Goal: Task Accomplishment & Management: Complete application form

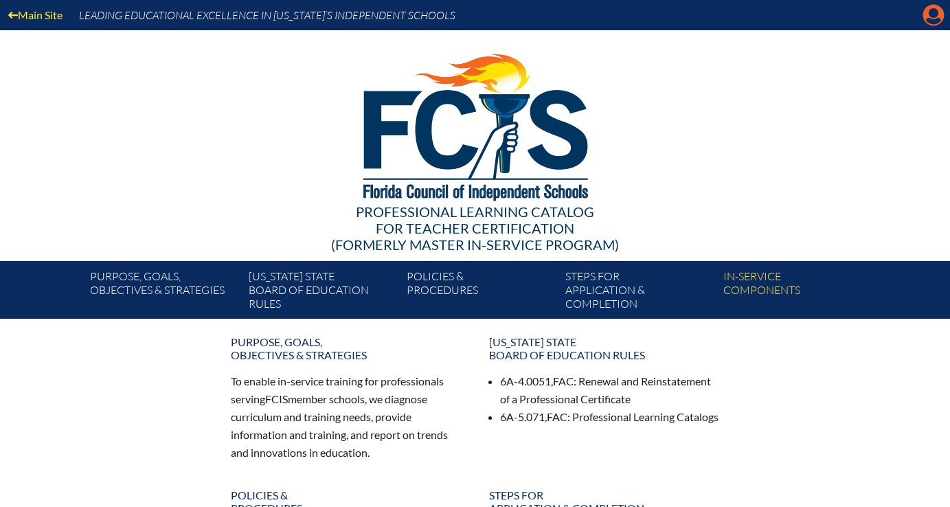
click at [933, 16] on icon "Manage account" at bounding box center [934, 15] width 22 height 22
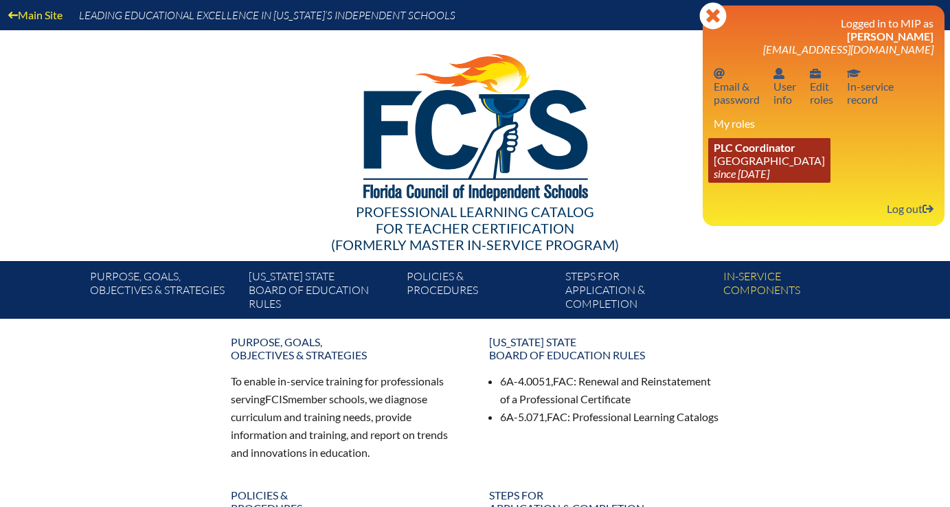
click at [812, 152] on link "PLC Coordinator Lake Highland Preparatory School since 2023 Aug 18" at bounding box center [770, 160] width 122 height 45
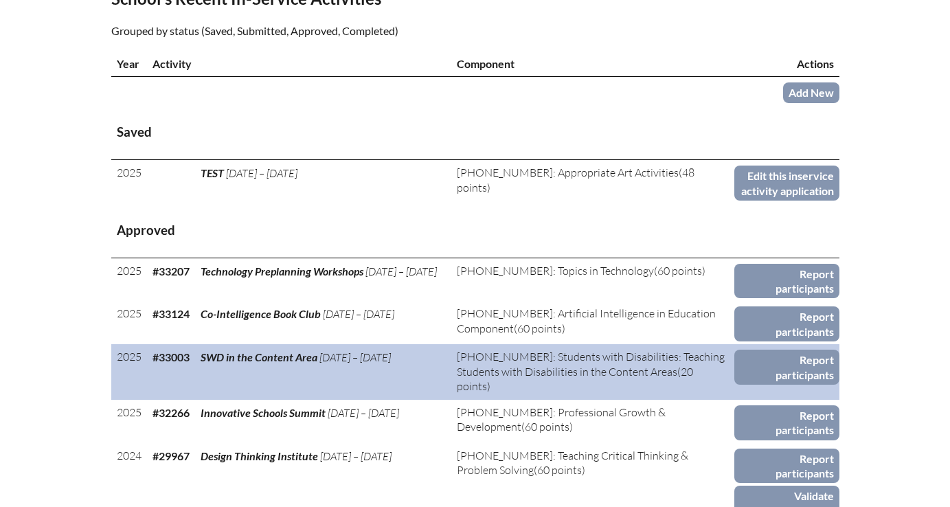
scroll to position [471, 0]
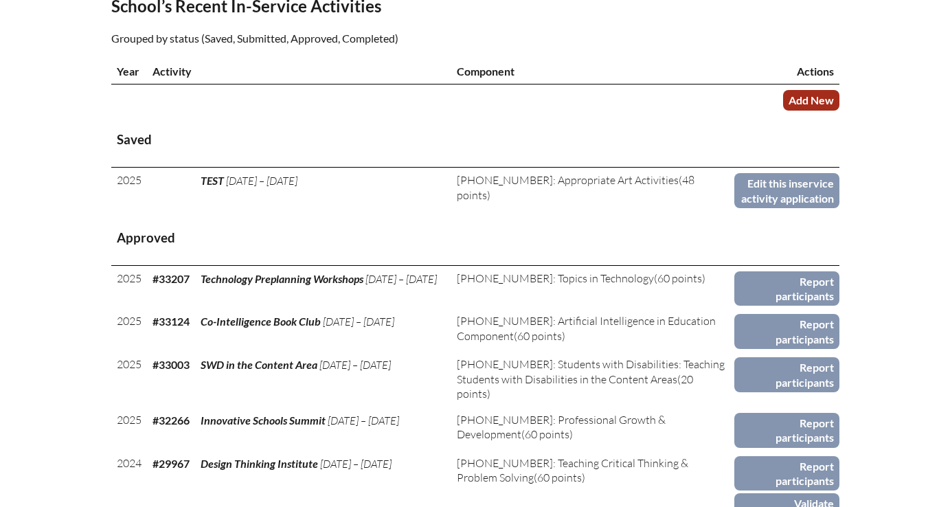
click at [811, 110] on link "Add New" at bounding box center [811, 100] width 56 height 20
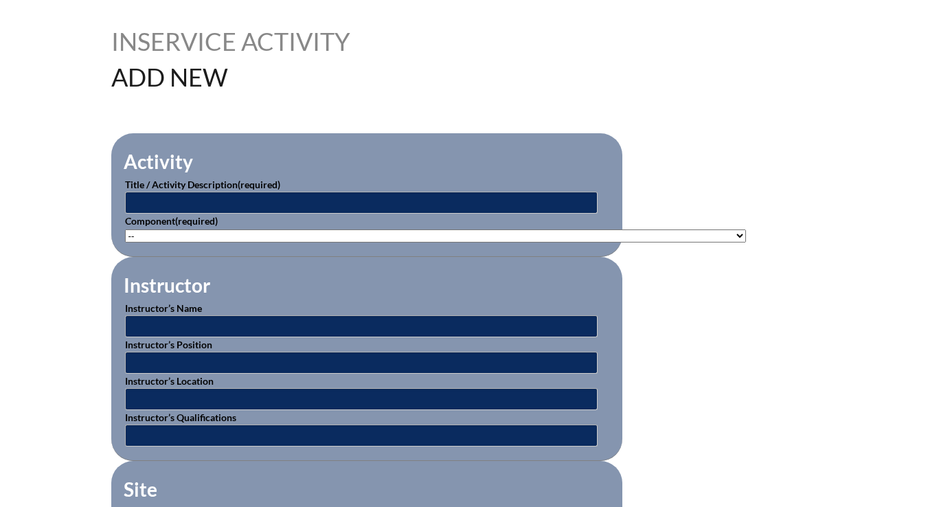
scroll to position [372, 0]
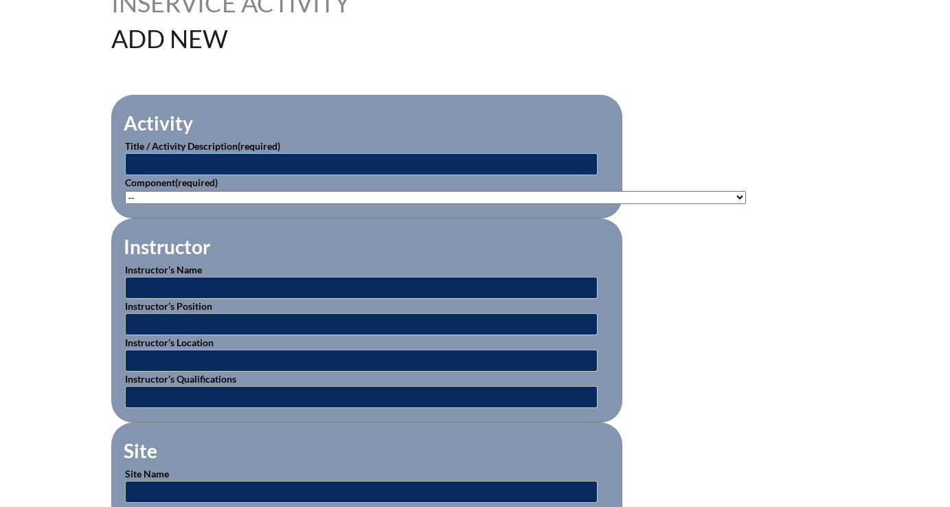
click at [223, 167] on input "text" at bounding box center [361, 164] width 473 height 22
type input "Effective Teaching Practices Students with Disabilities"
click at [187, 192] on select"]"] "-- 1-000-001: Appropriate Art Activities 1-000-002: Concept and Art Process for…" at bounding box center [435, 197] width 621 height 13
select select"]"] "136668"
click at [125, 191] on select"]"] "-- 1-000-001: Appropriate Art Activities 1-000-002: Concept and Art Process for…" at bounding box center [435, 197] width 621 height 13
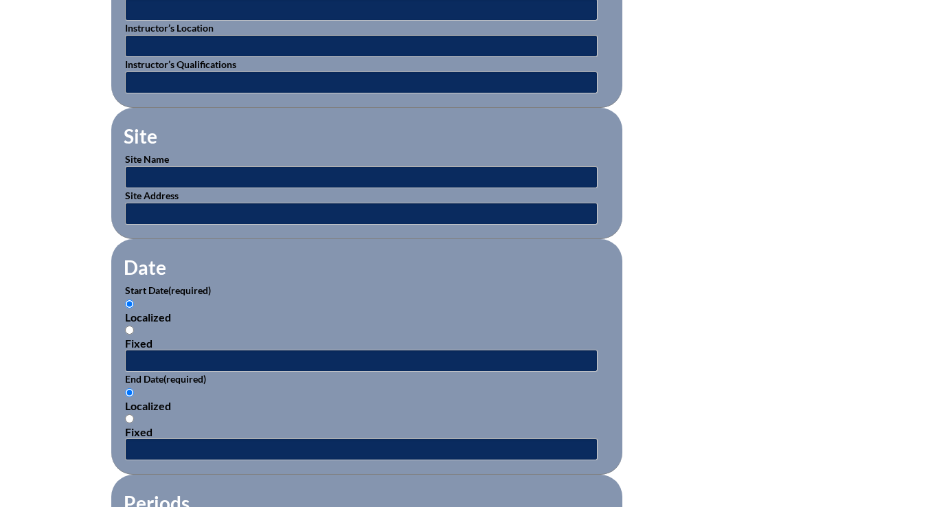
scroll to position [862, 0]
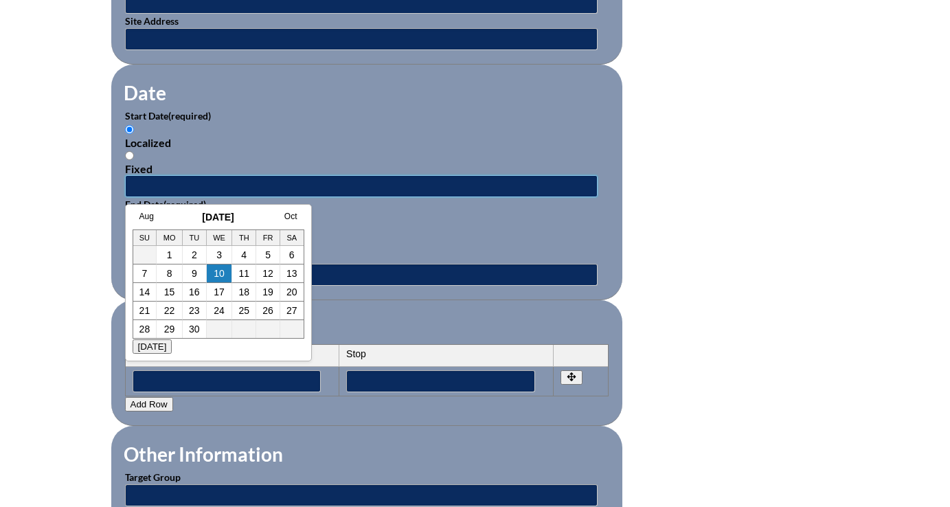
click at [148, 187] on input "text" at bounding box center [361, 186] width 473 height 22
click at [148, 215] on link "Aug" at bounding box center [147, 217] width 14 height 10
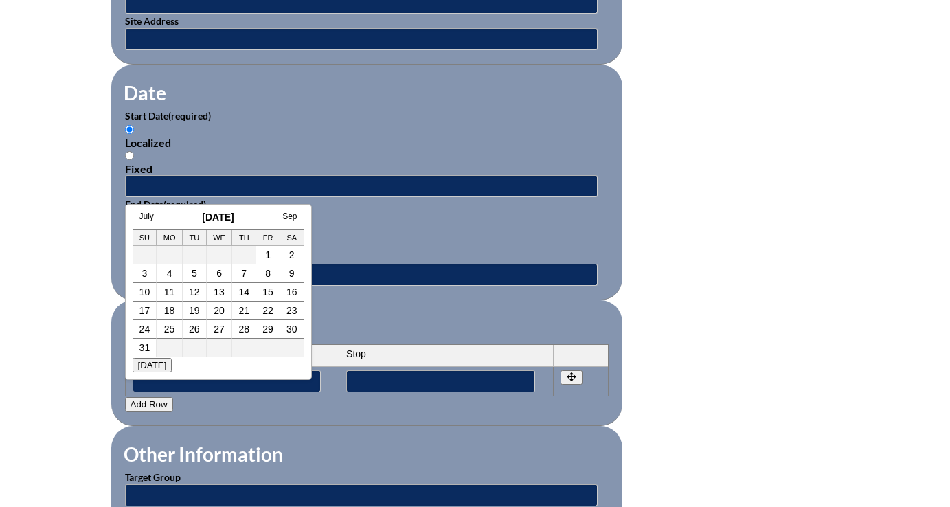
scroll to position [0, 14]
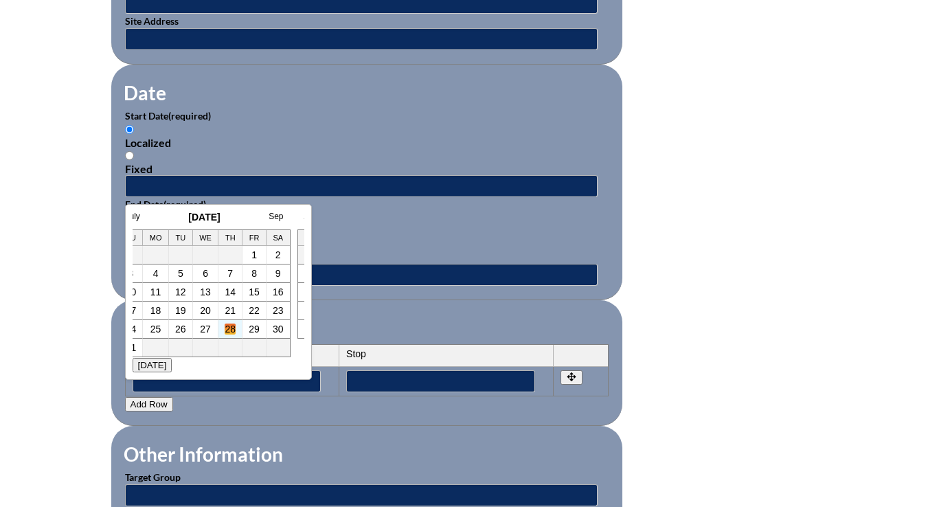
click at [226, 328] on link "28" at bounding box center [230, 329] width 11 height 11
type input "2025-08-28 10:27 AM"
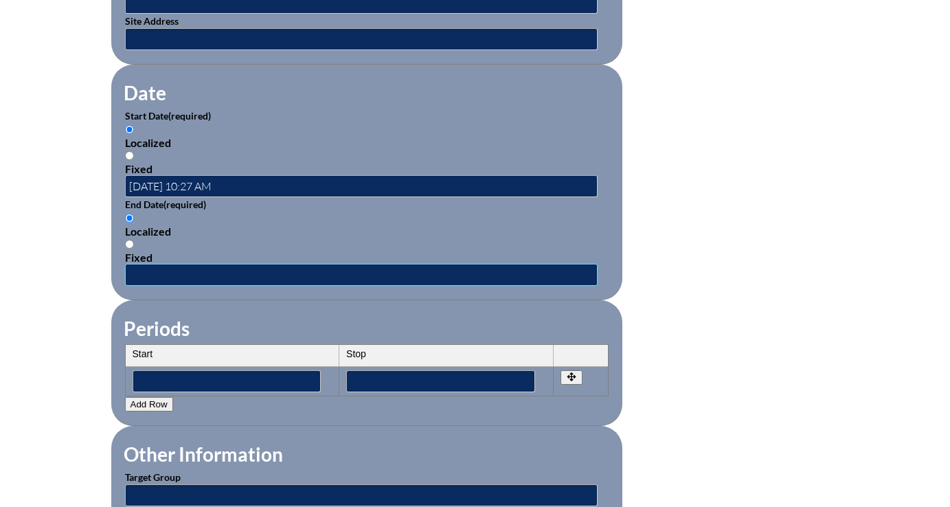
click at [150, 271] on input "text" at bounding box center [361, 275] width 473 height 22
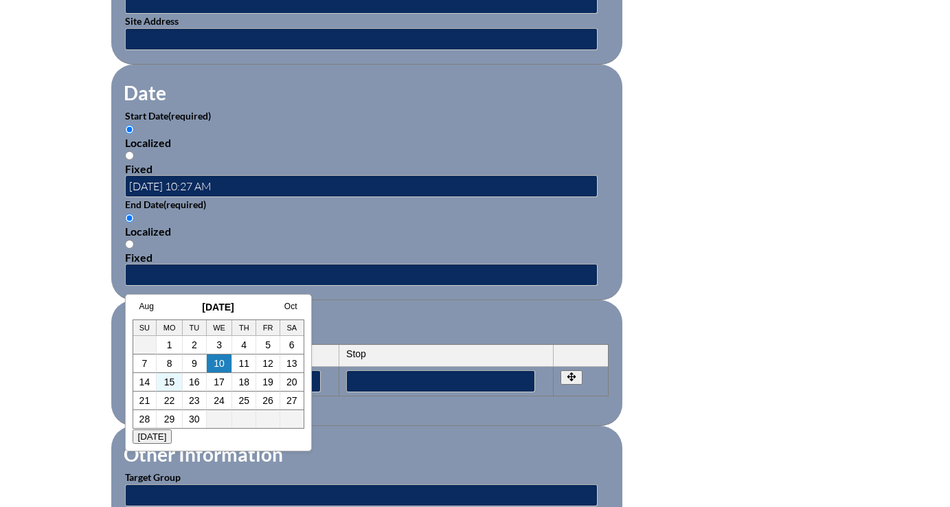
click at [177, 380] on td "15" at bounding box center [170, 382] width 26 height 19
click at [221, 364] on link "10" at bounding box center [219, 363] width 11 height 11
type input "2025-09-10 10:27 AM"
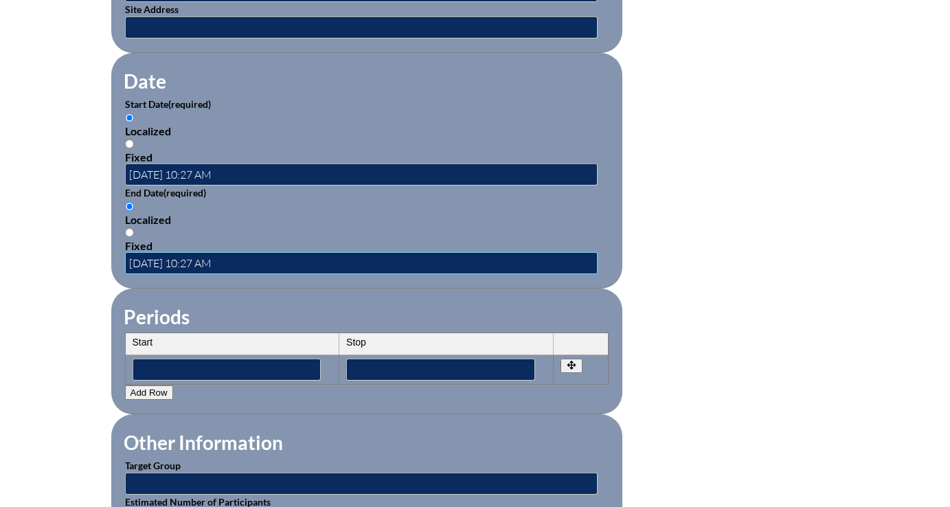
scroll to position [875, 0]
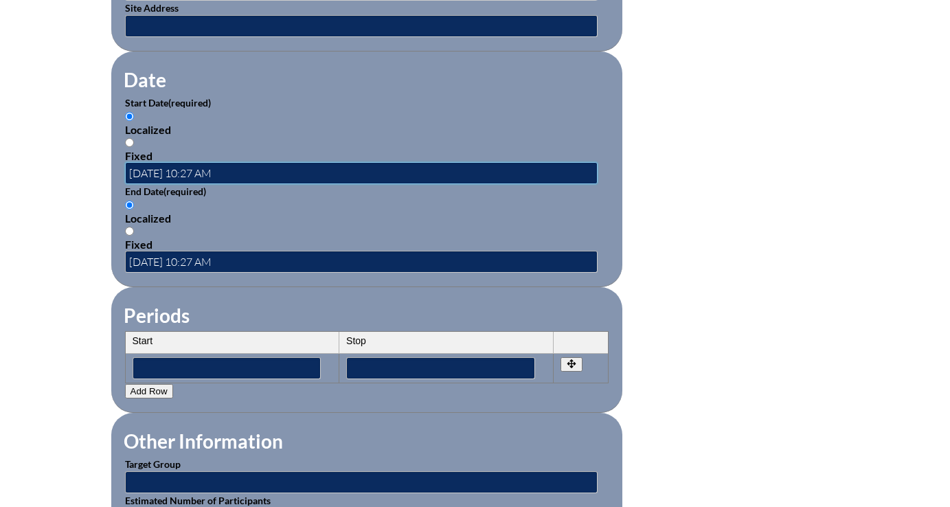
click at [188, 170] on input "2025-08-28 10:27 AM" at bounding box center [361, 173] width 473 height 22
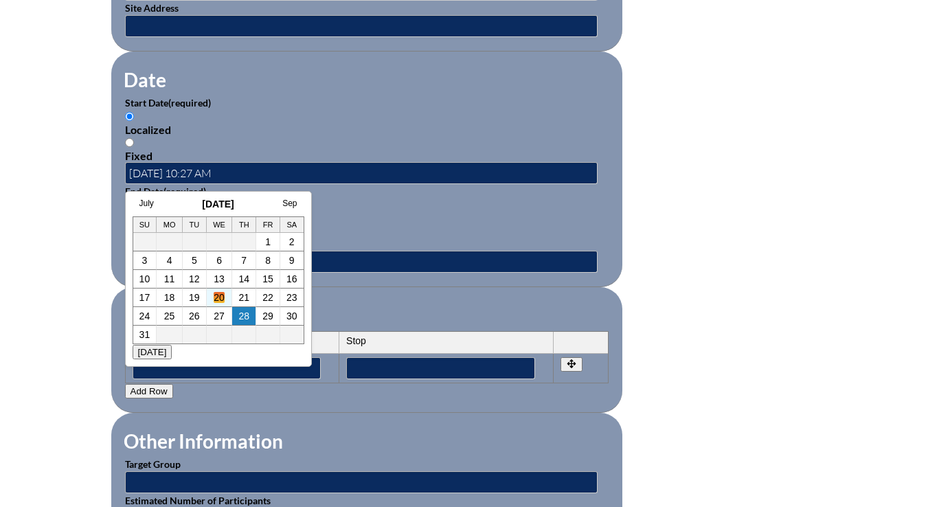
click at [221, 293] on link "20" at bounding box center [219, 297] width 11 height 11
type input "2025-08-20 10:27 AM"
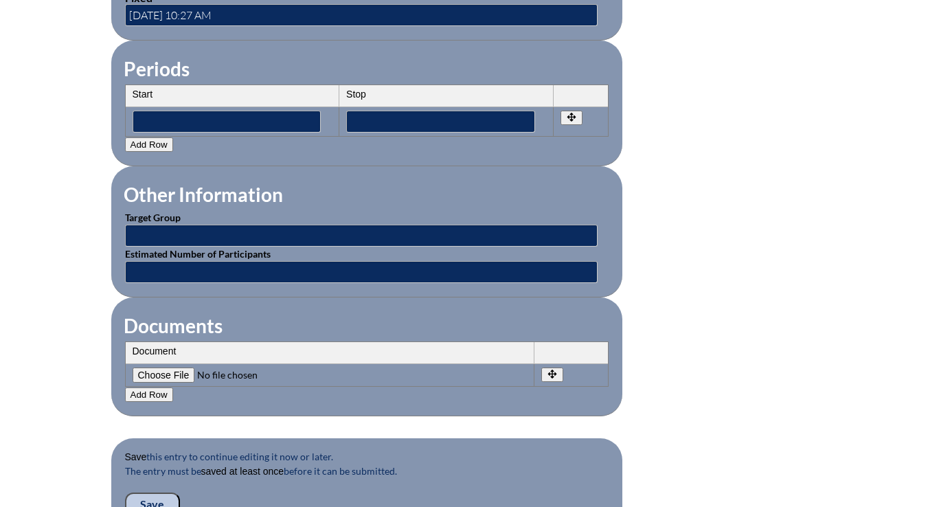
scroll to position [1139, 0]
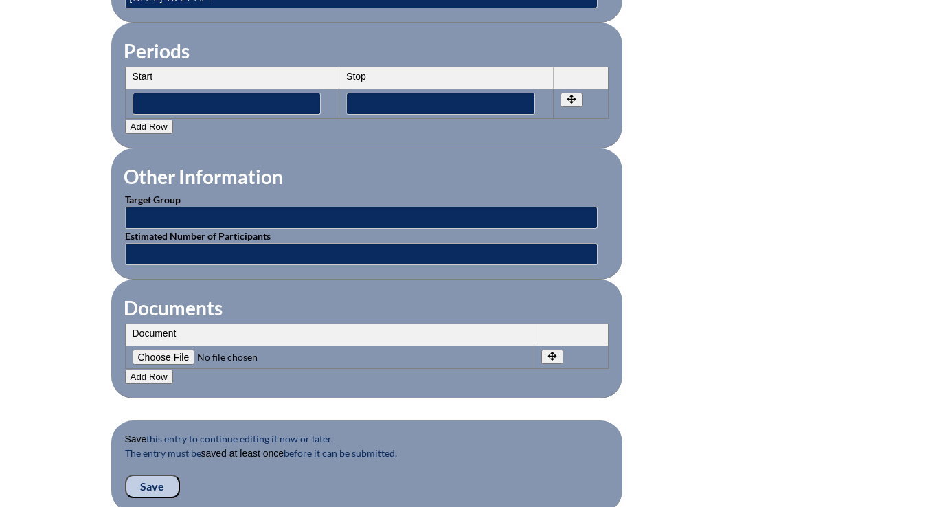
click at [172, 359] on input"] "file" at bounding box center [226, 357] width 187 height 15
type input"] "C:\fakepath\Effective Teaching Poractices SWD Verification Form.pdf"
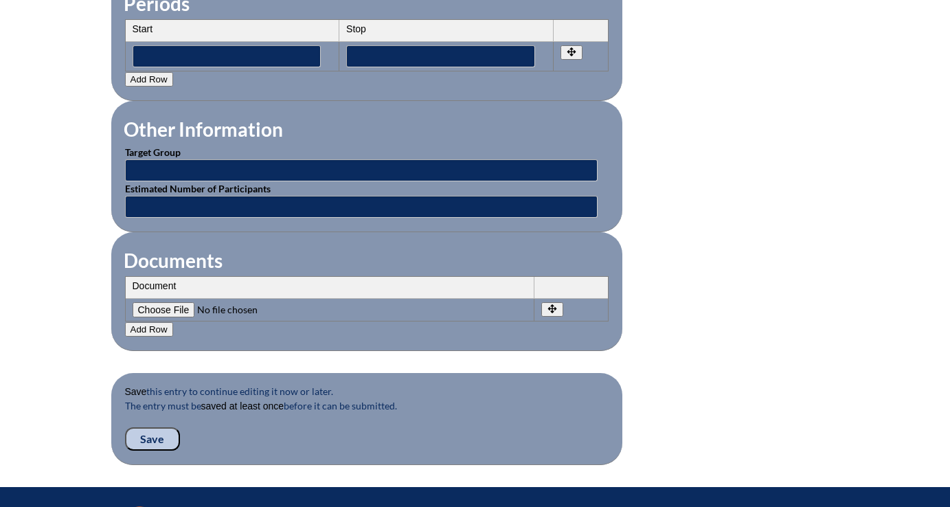
scroll to position [1194, 0]
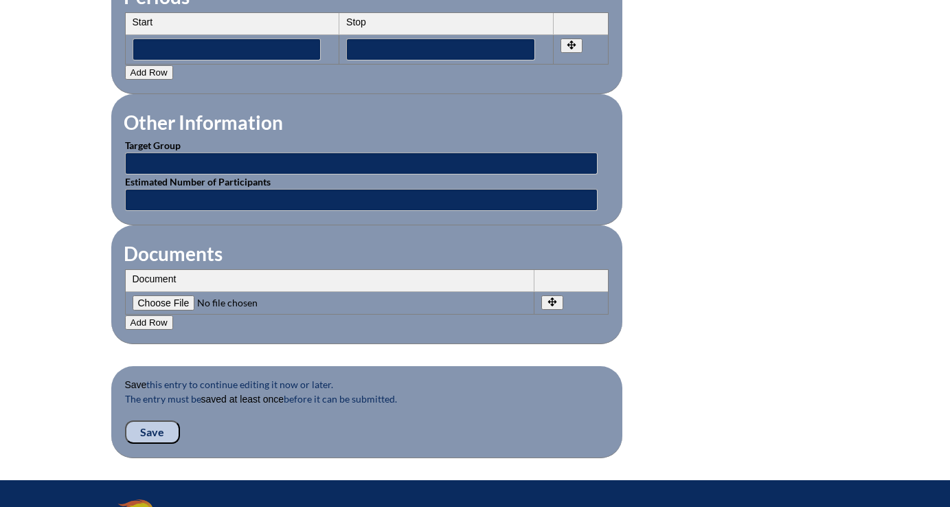
click at [166, 429] on input "Save" at bounding box center [152, 432] width 55 height 23
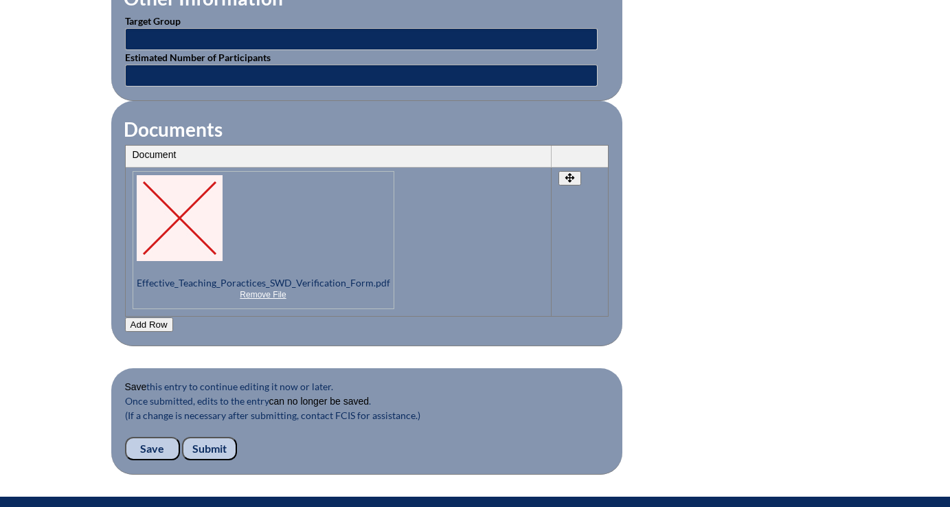
scroll to position [1348, 0]
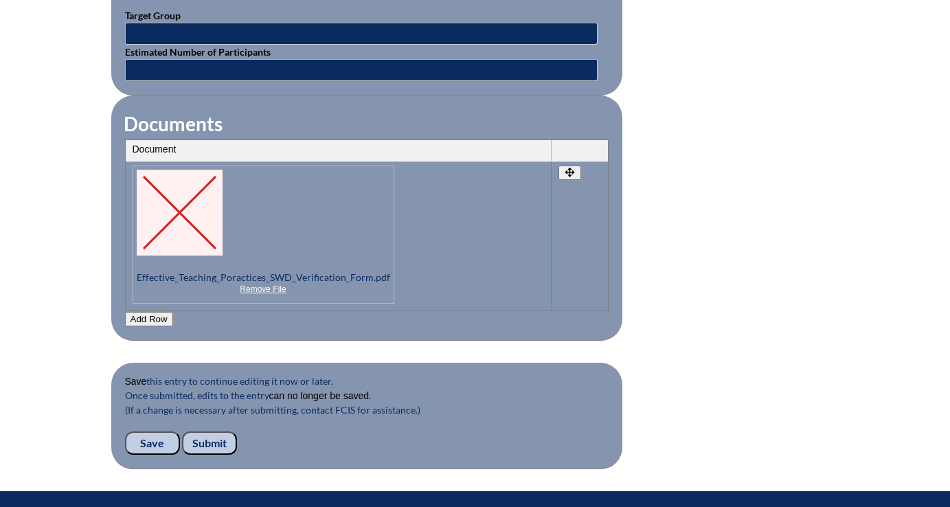
click at [226, 436] on input "Submit" at bounding box center [209, 443] width 55 height 23
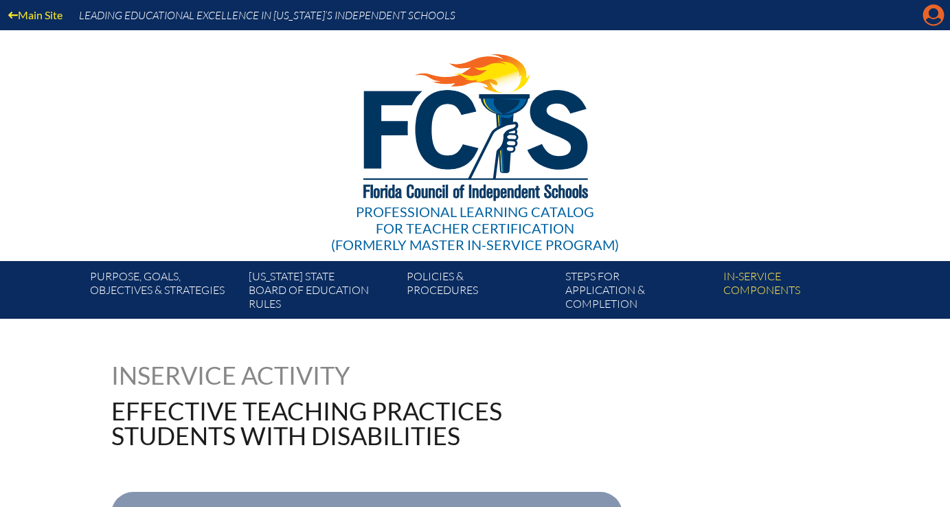
click at [932, 13] on icon "Manage account" at bounding box center [934, 15] width 22 height 22
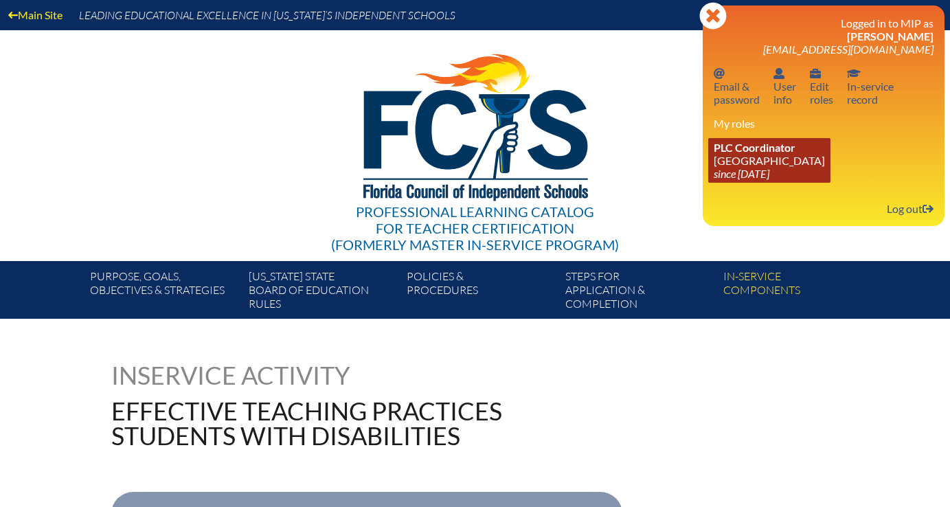
click at [734, 179] on icon "since [DATE]" at bounding box center [742, 173] width 56 height 13
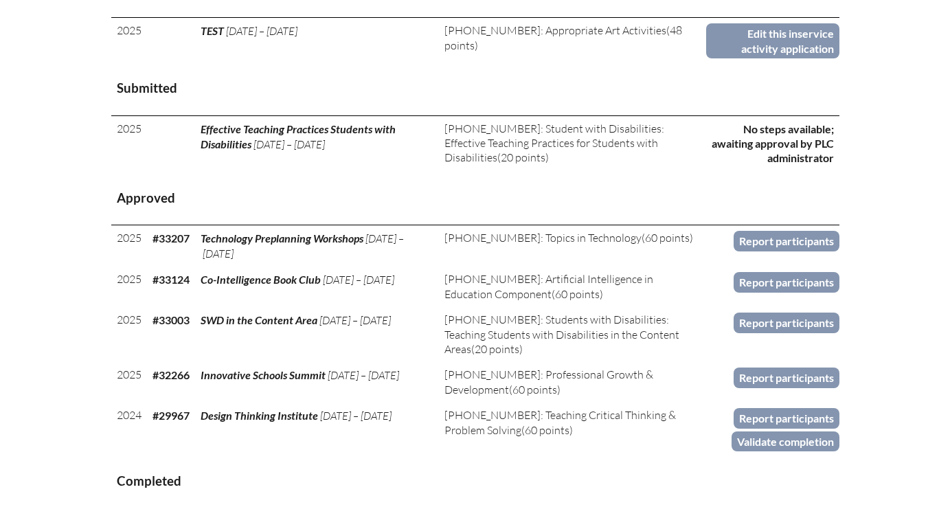
scroll to position [617, 0]
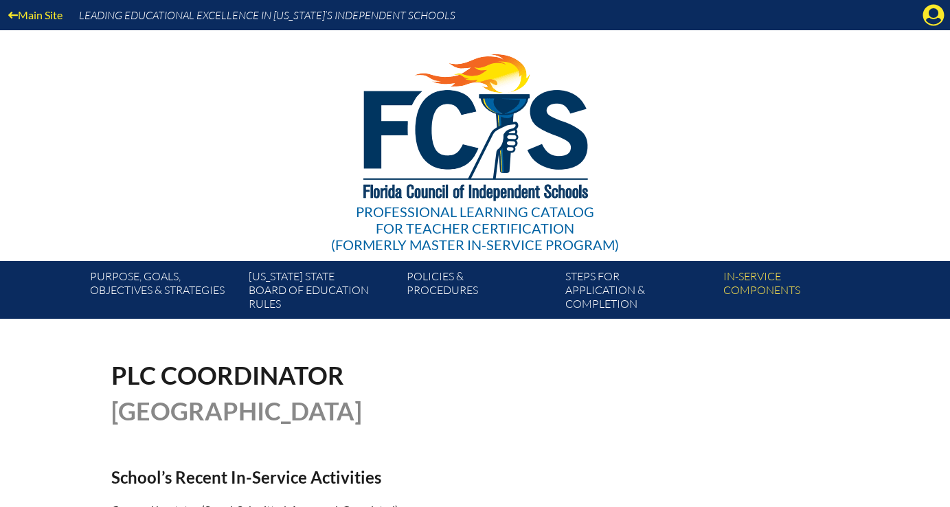
scroll to position [617, 0]
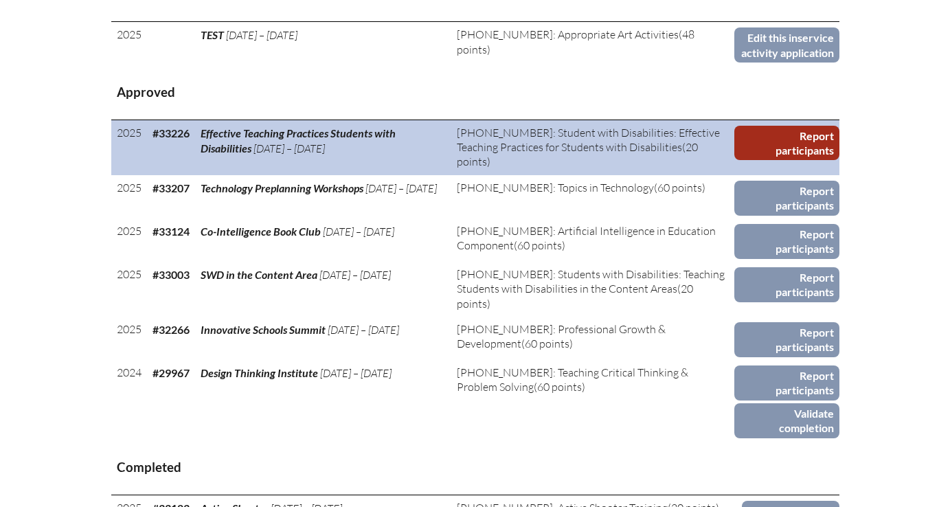
click at [742, 161] on link "Report participants" at bounding box center [787, 143] width 105 height 35
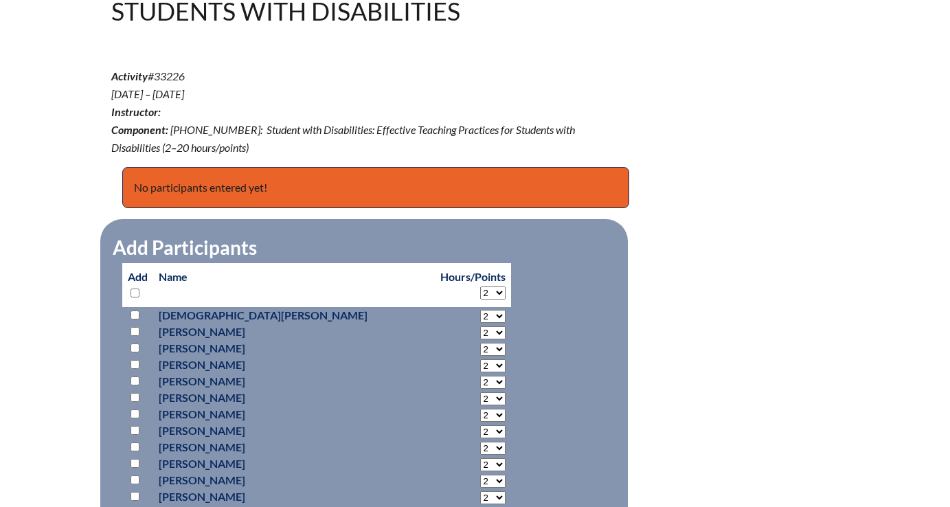
scroll to position [451, 0]
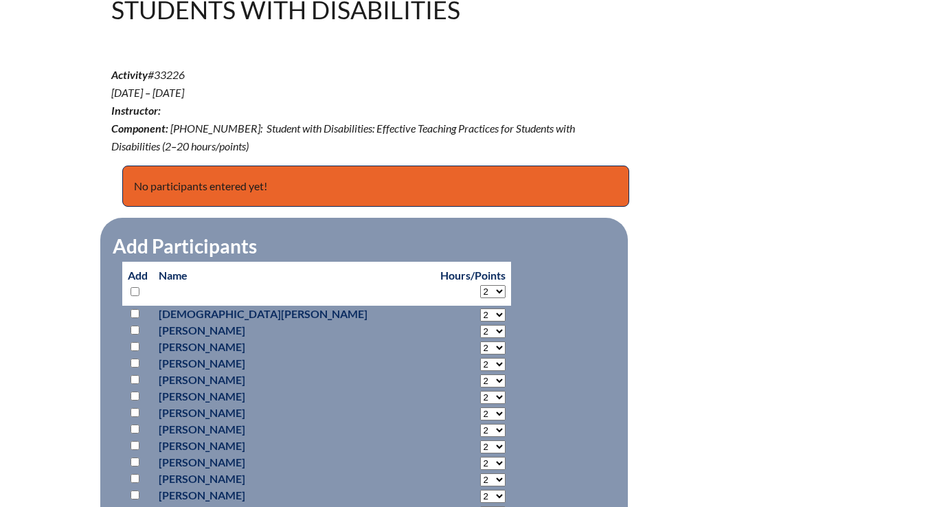
click at [480, 297] on select "2 3 4 5 6 7 8 9 10 11 12 13 14 15 16 17 18 19 20" at bounding box center [492, 291] width 25 height 13
select select "20"
click at [480, 285] on select "2 3 4 5 6 7 8 9 10 11 12 13 14 15 16 17 18 19 20" at bounding box center [492, 291] width 25 height 13
select select "20"
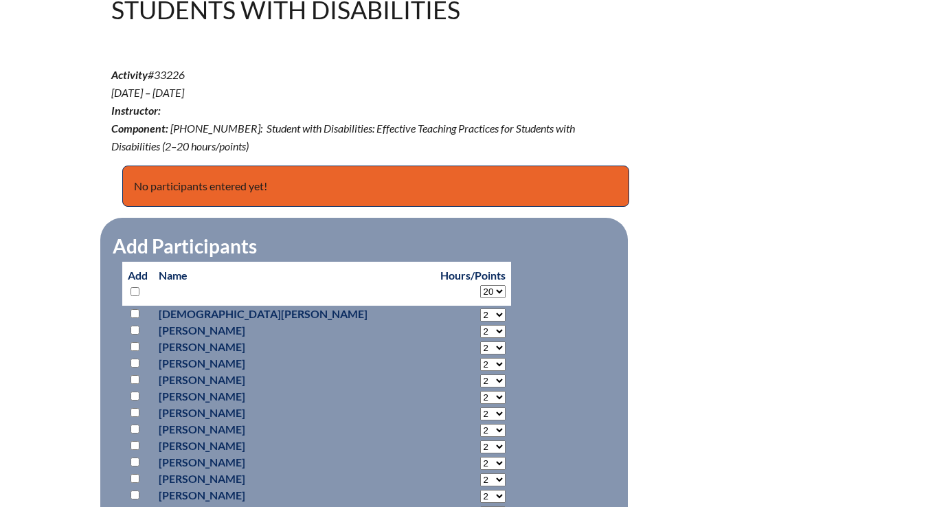
select select "20"
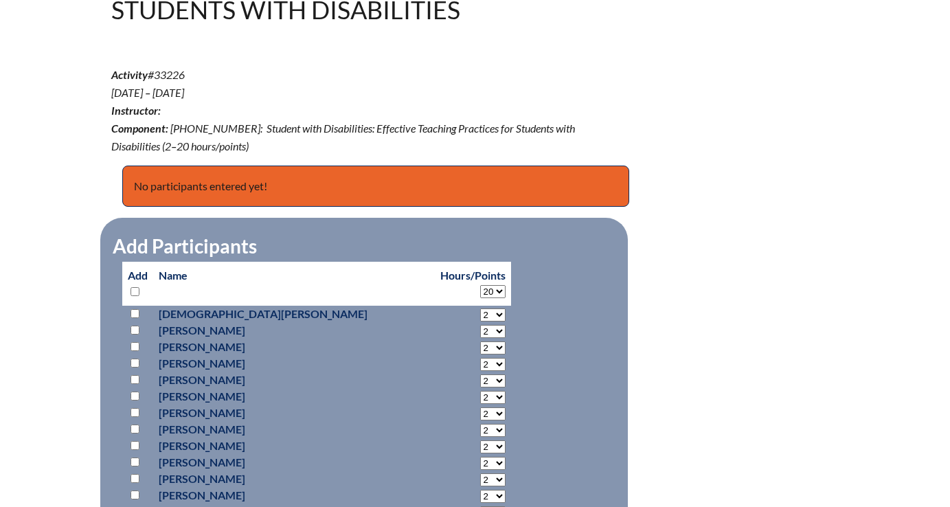
select select "20"
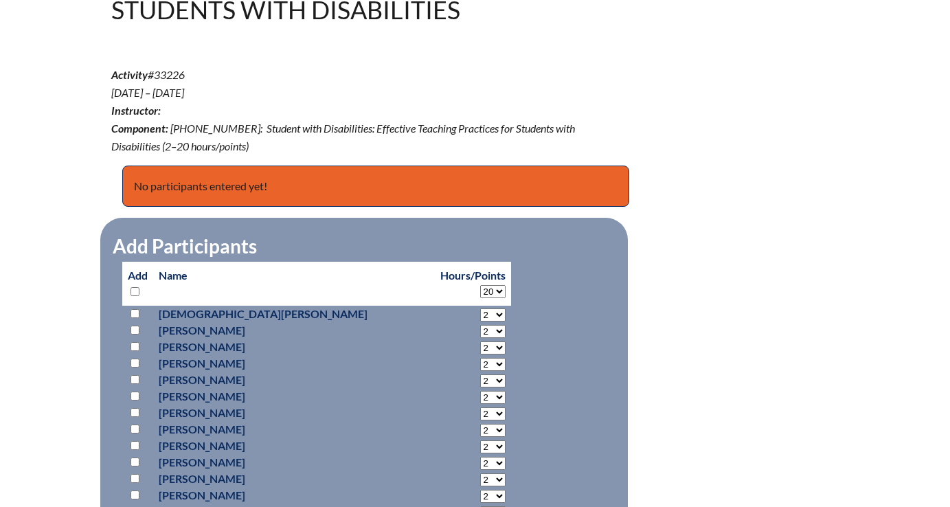
select select "20"
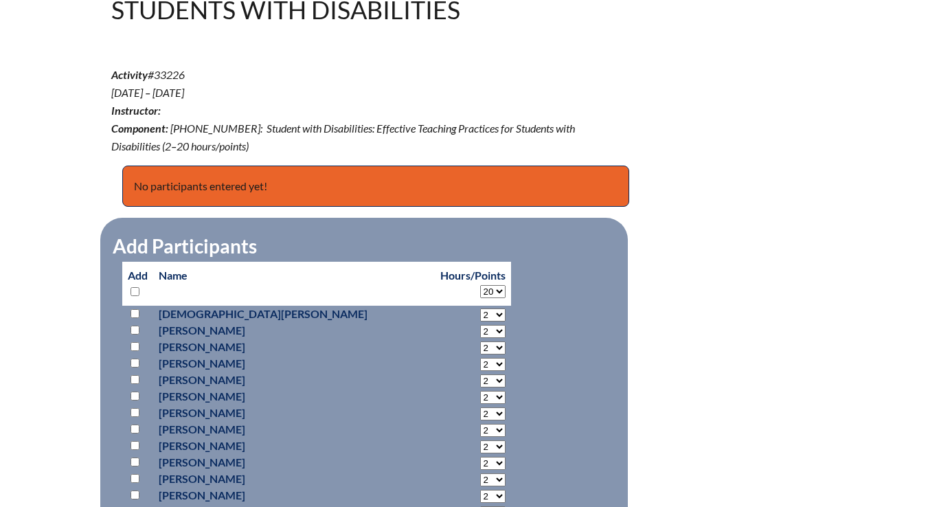
select select "20"
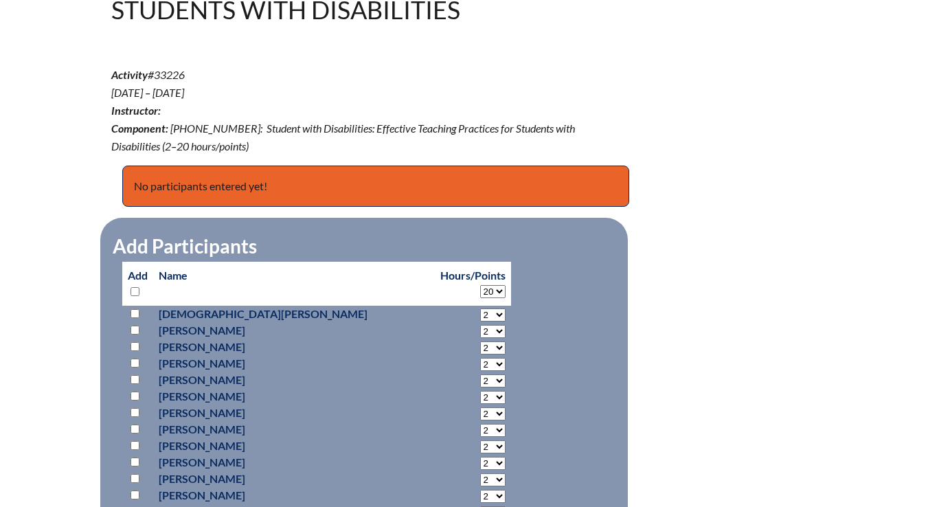
select select "20"
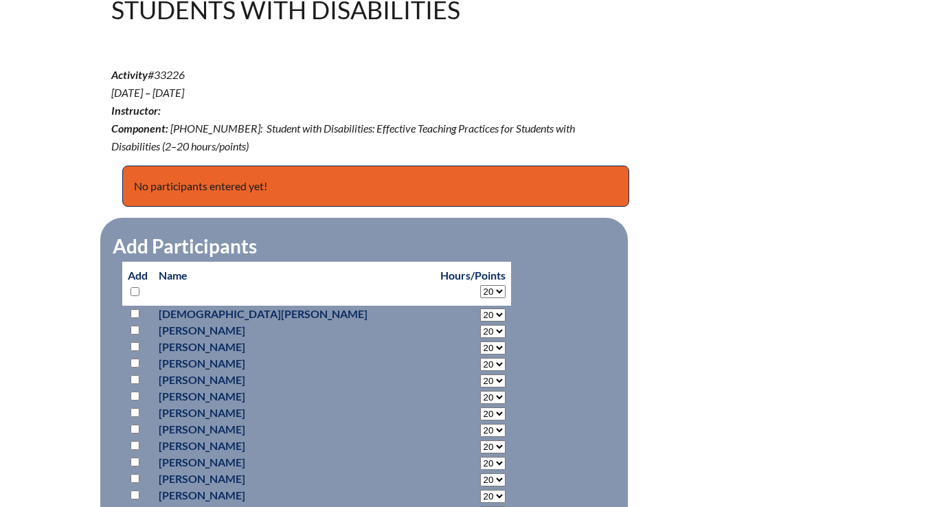
select select "20"
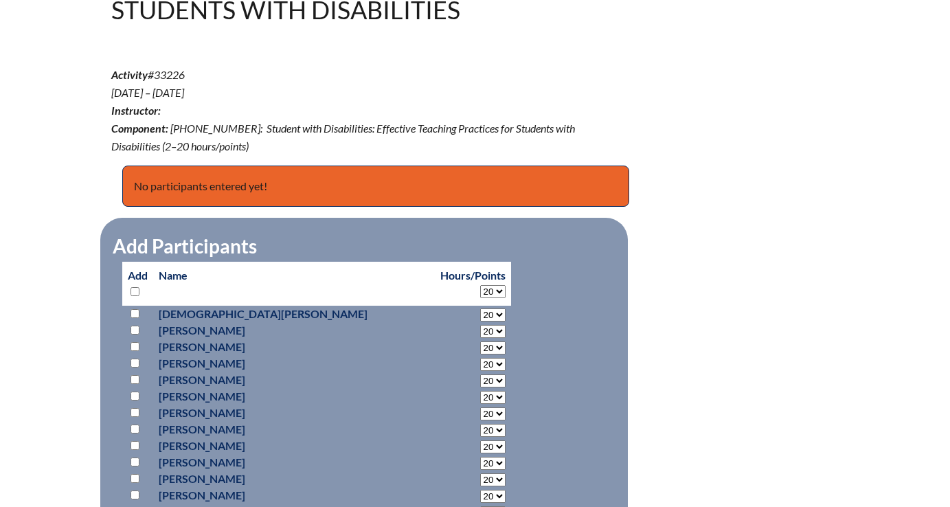
select select "20"
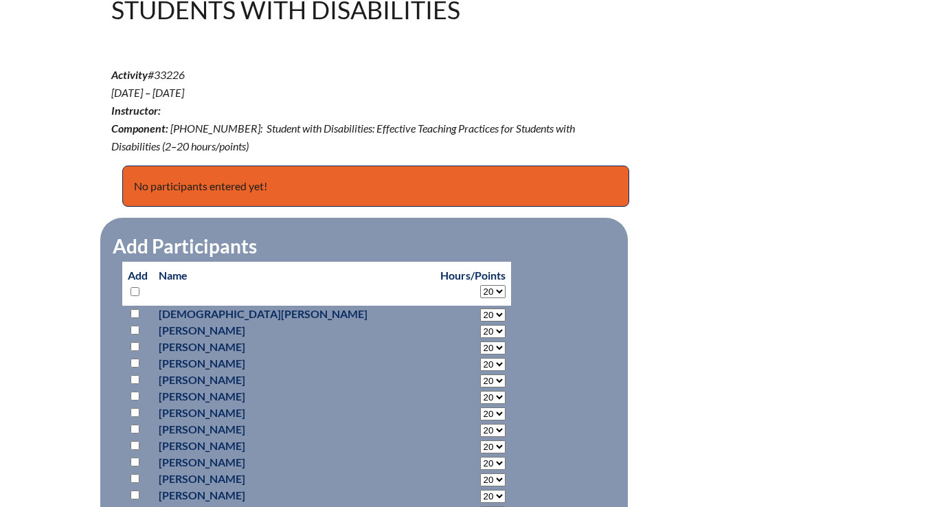
select select "20"
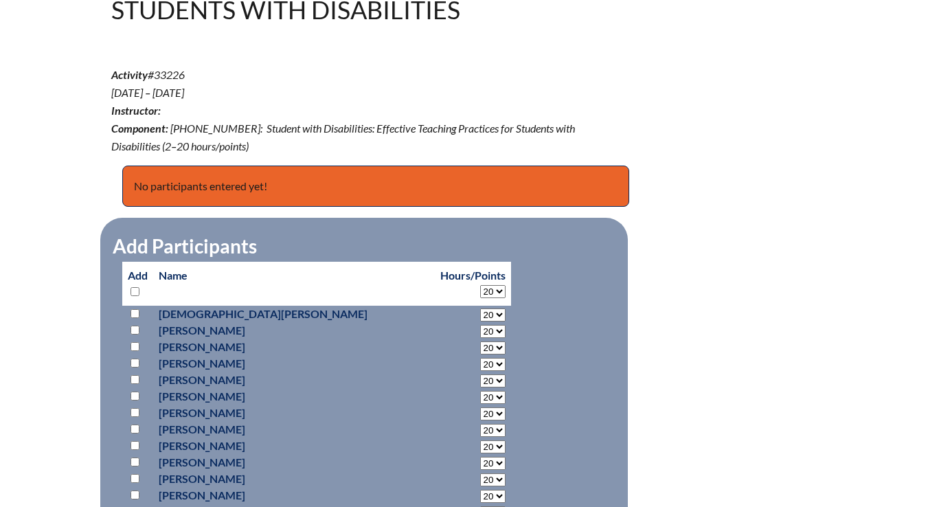
select select "20"
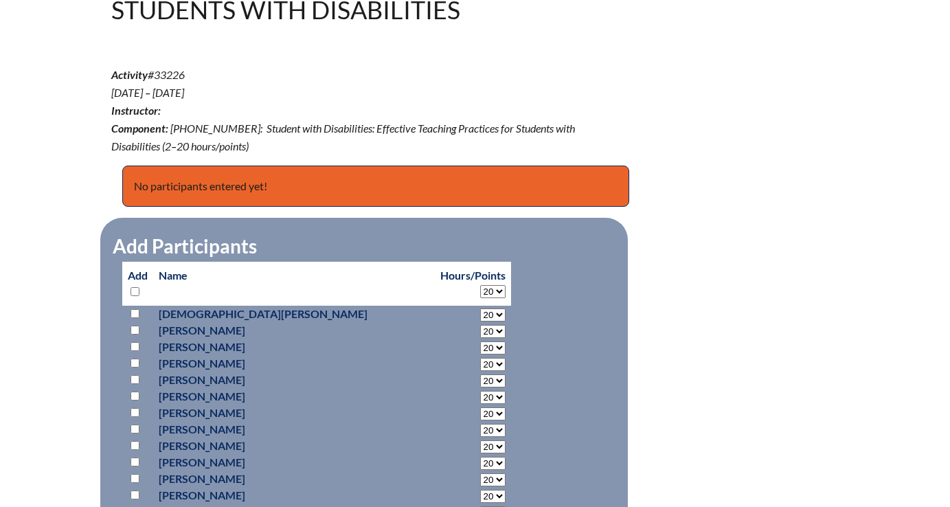
select select "20"
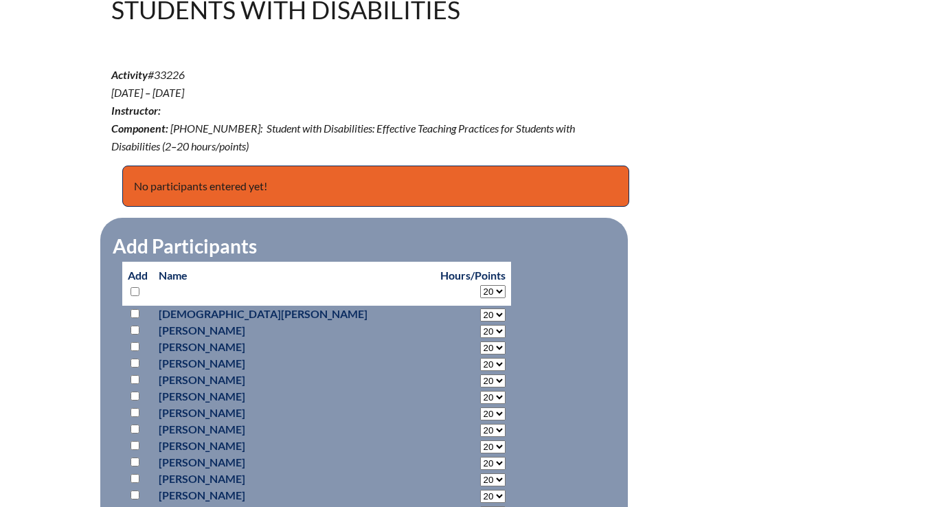
select select "20"
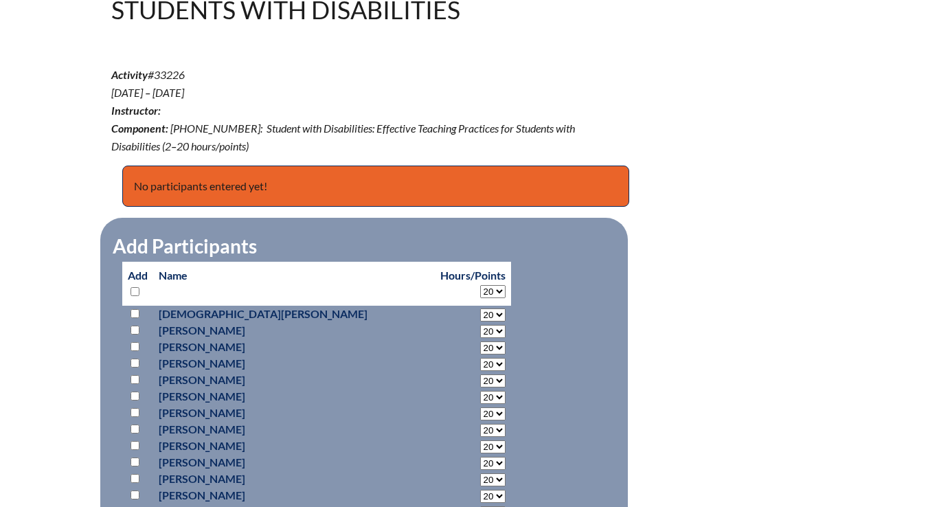
select select "20"
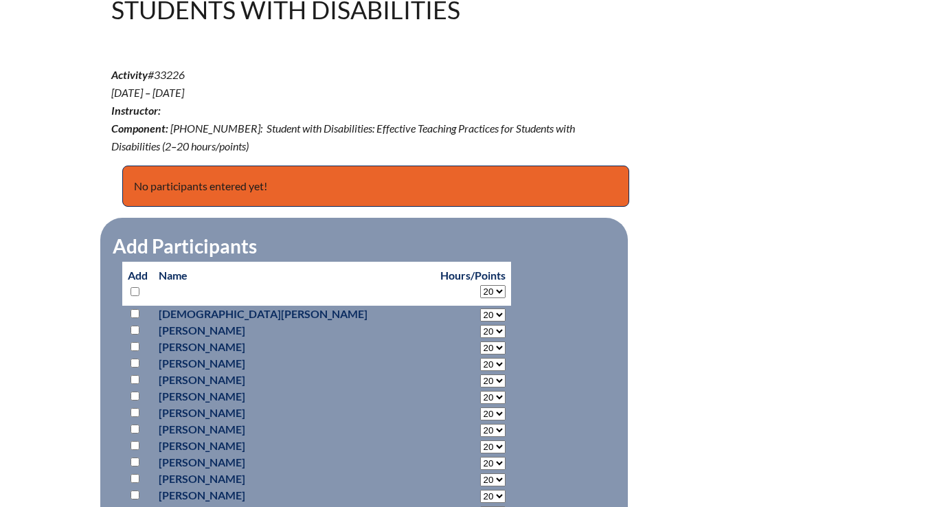
select select "20"
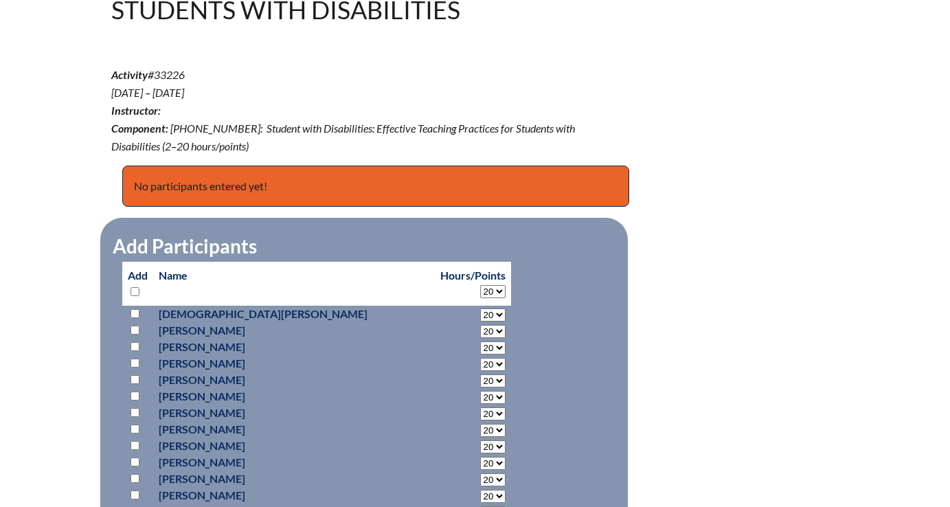
select select "20"
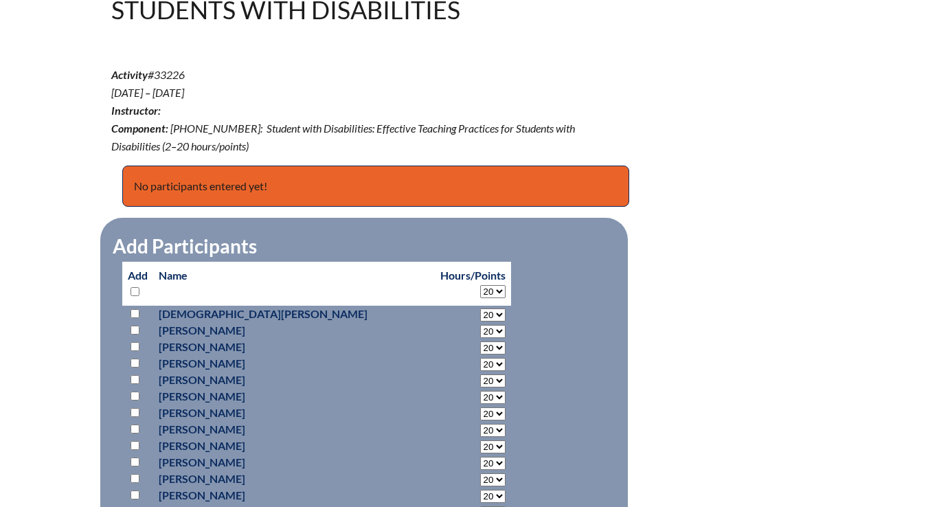
select select "20"
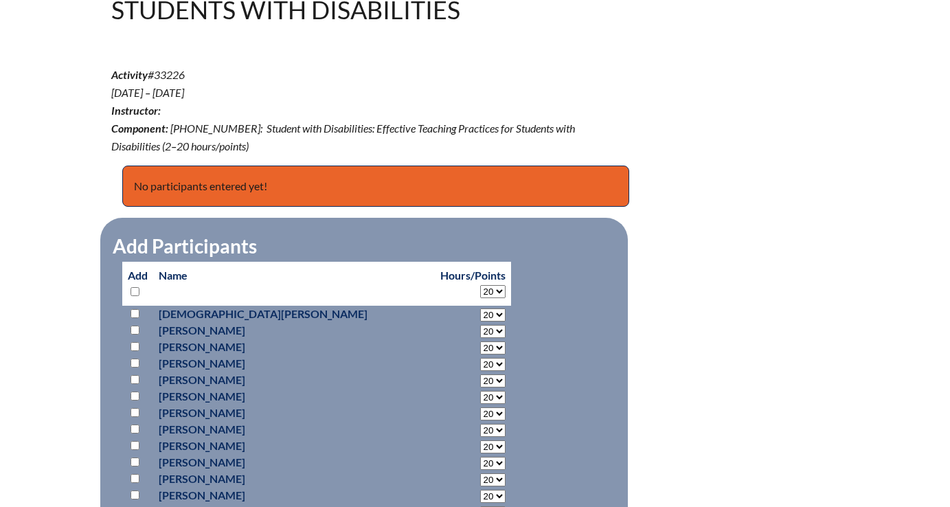
select select "20"
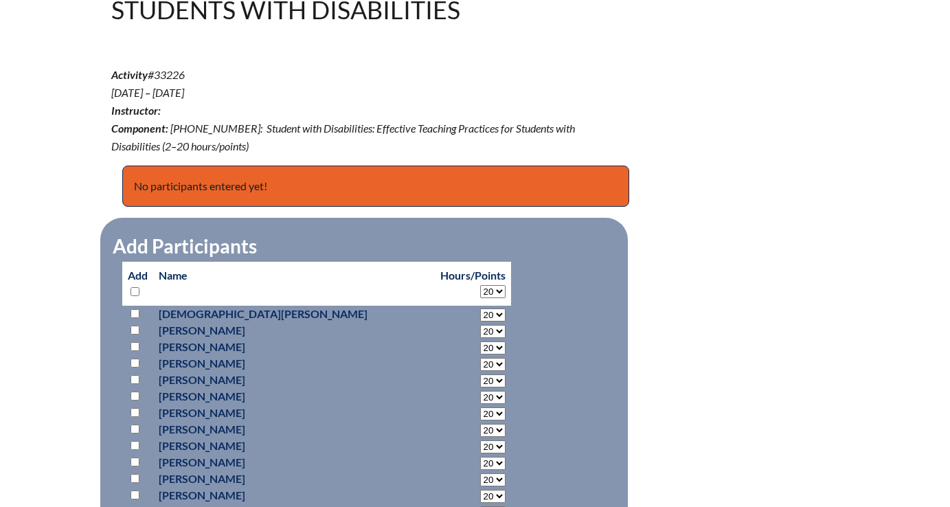
select select "20"
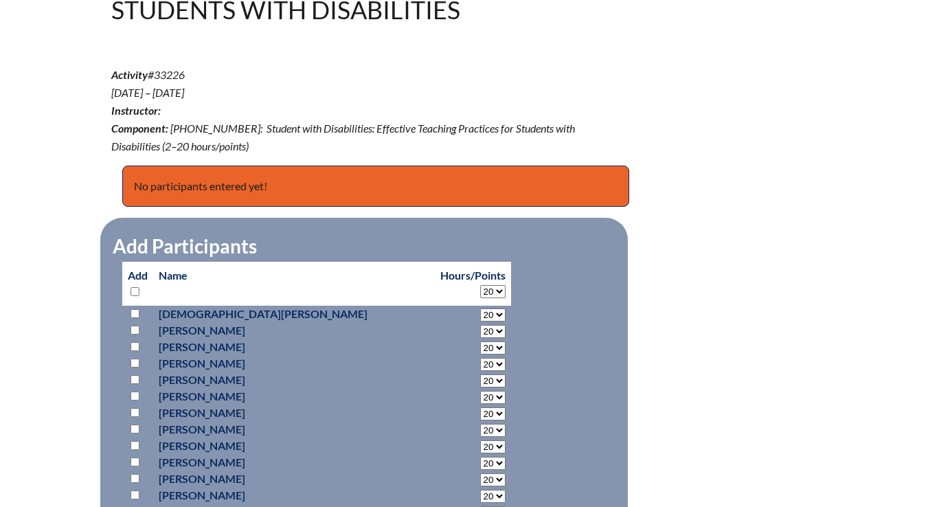
select select "20"
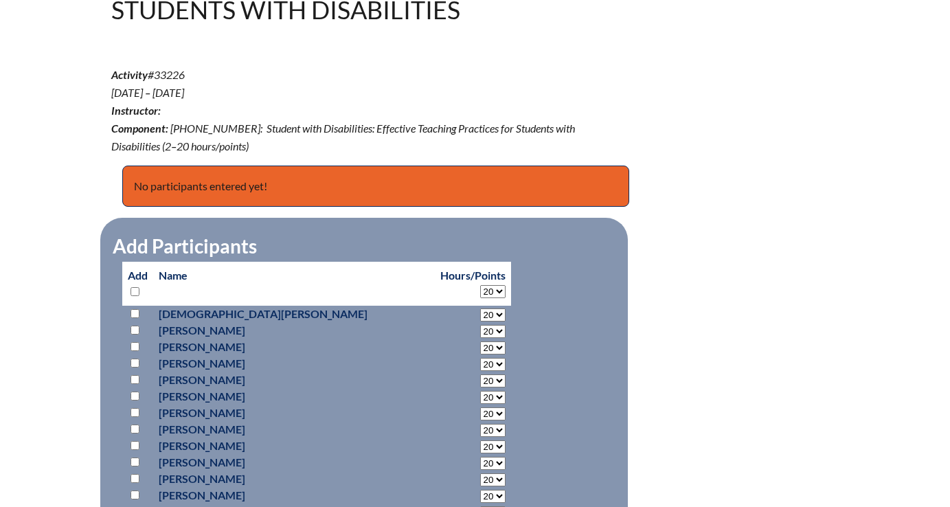
select select "20"
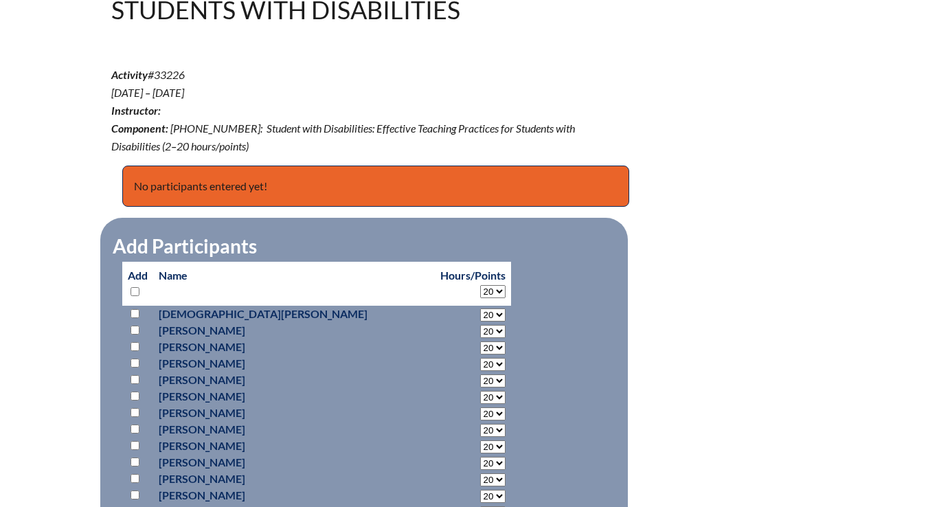
select select "20"
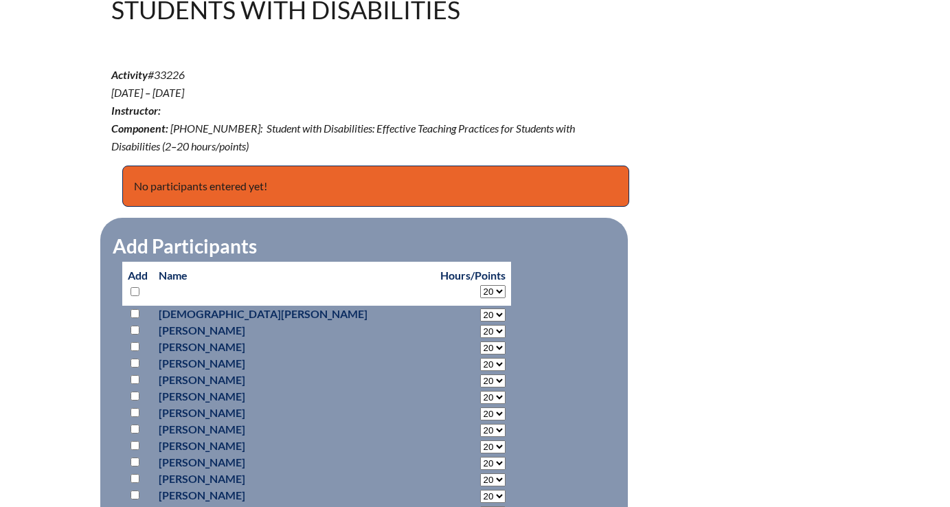
select select "20"
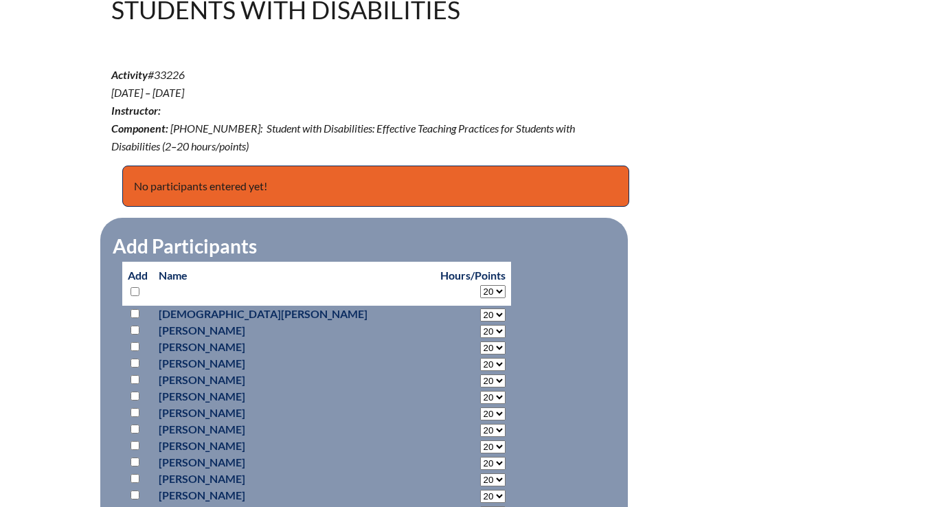
select select "20"
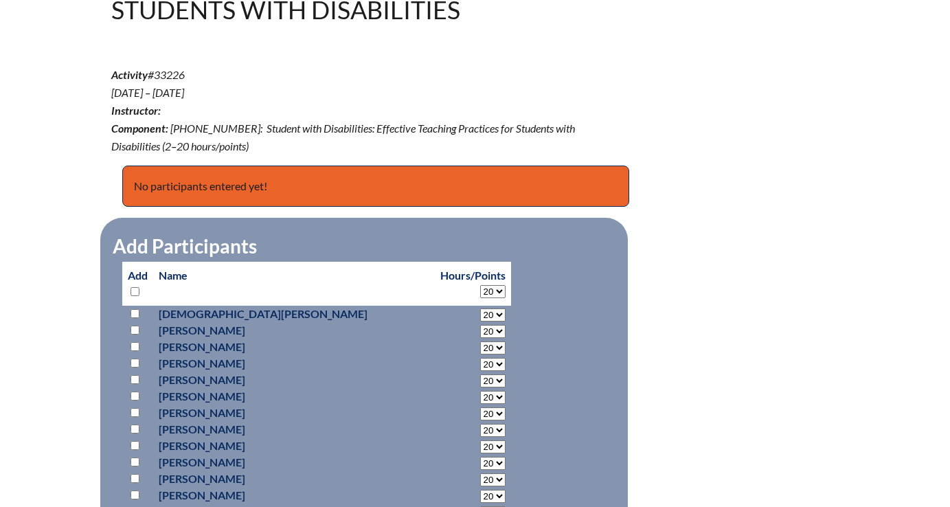
select select "20"
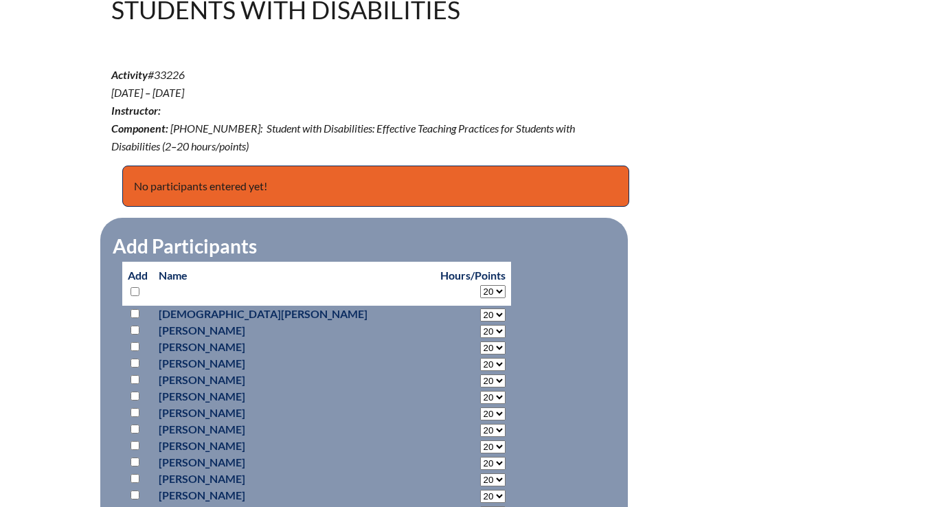
select select "20"
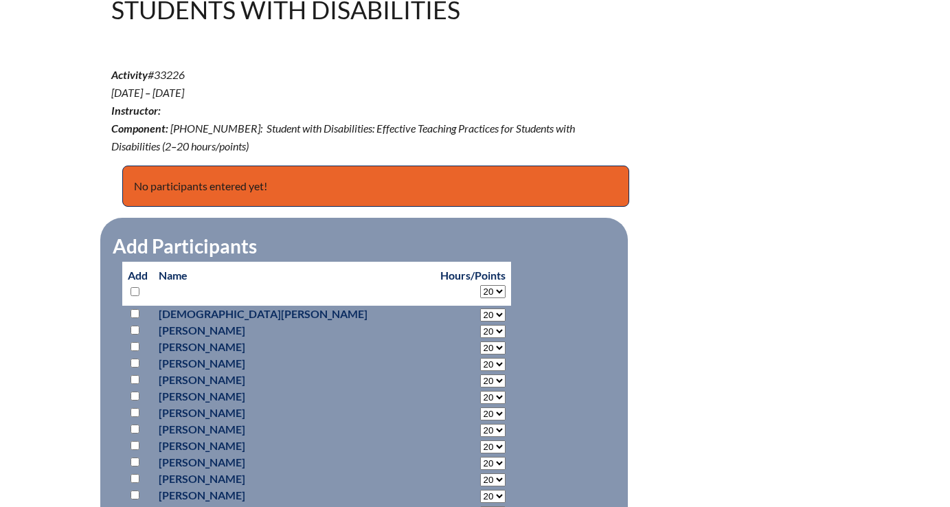
select select "20"
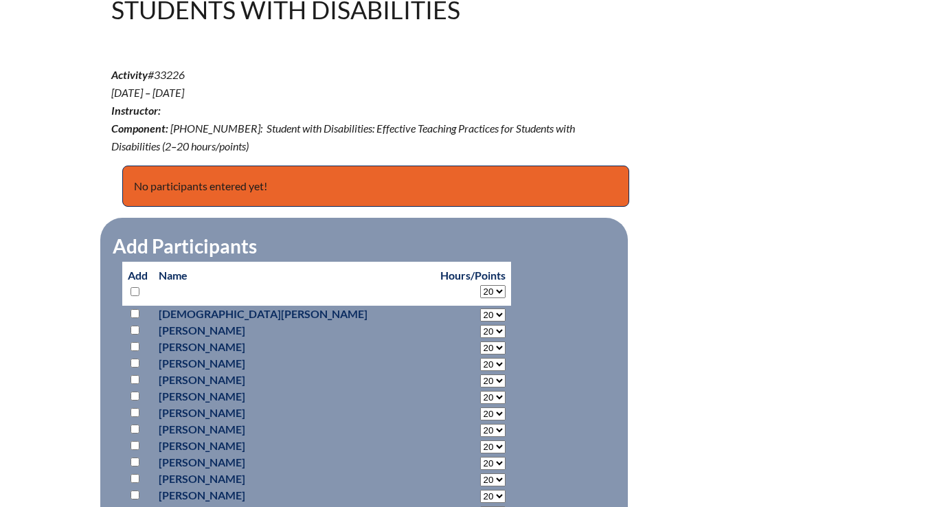
select select "20"
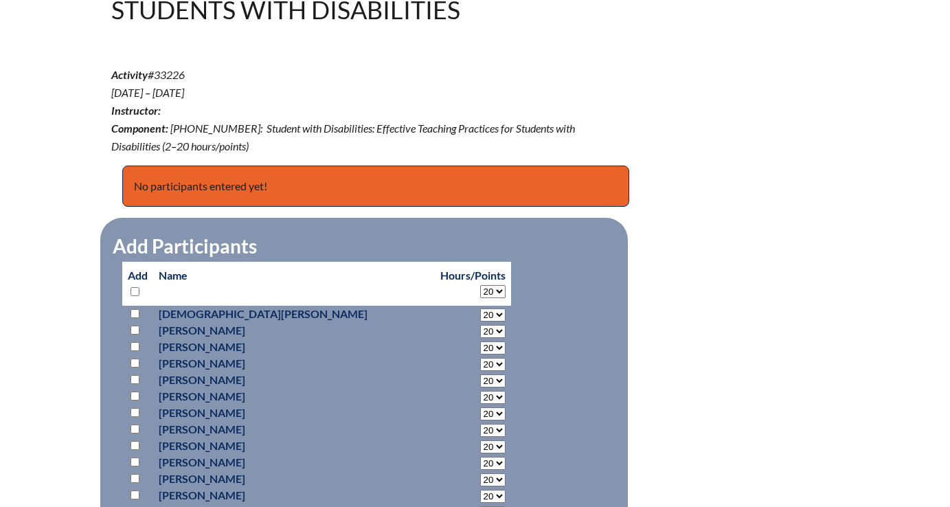
select select "20"
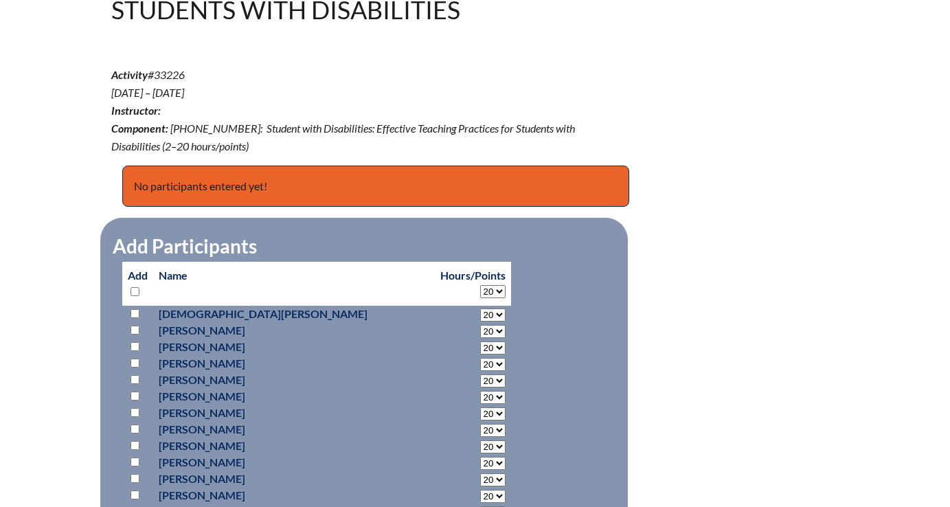
select select "20"
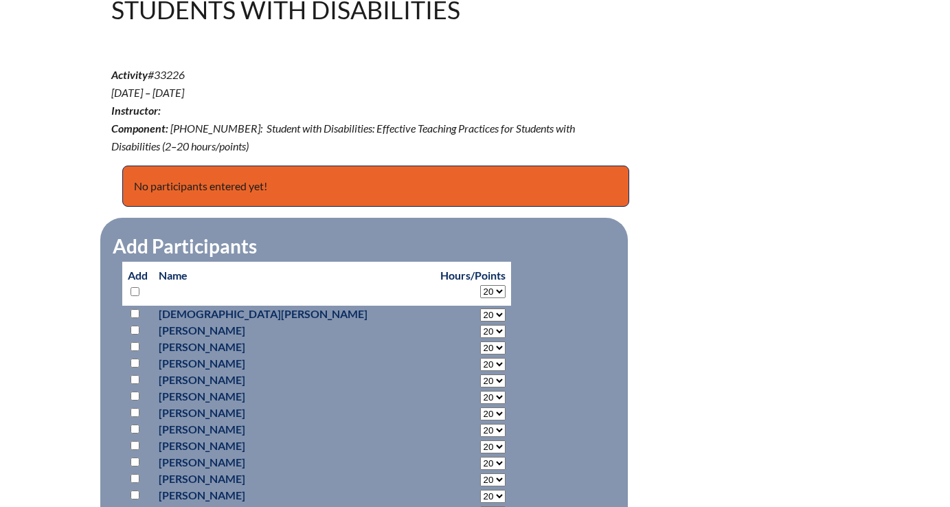
select select "20"
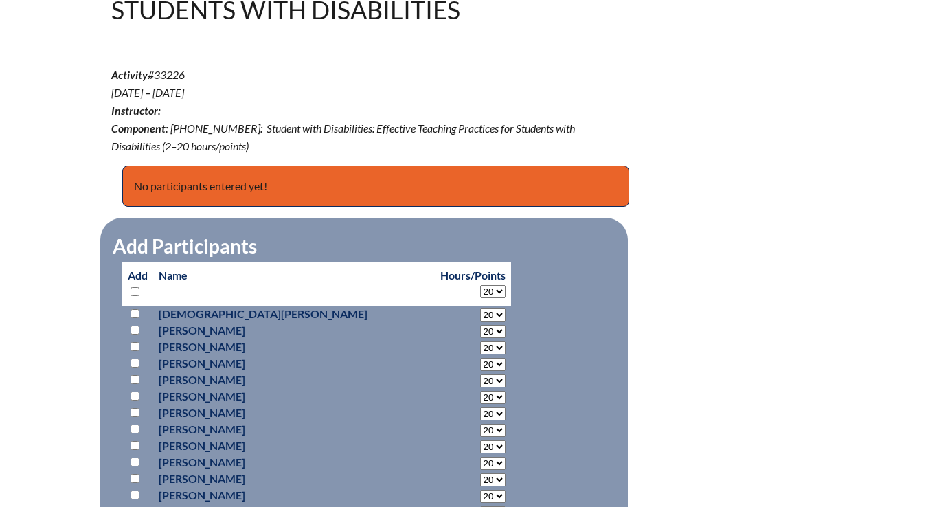
select select "20"
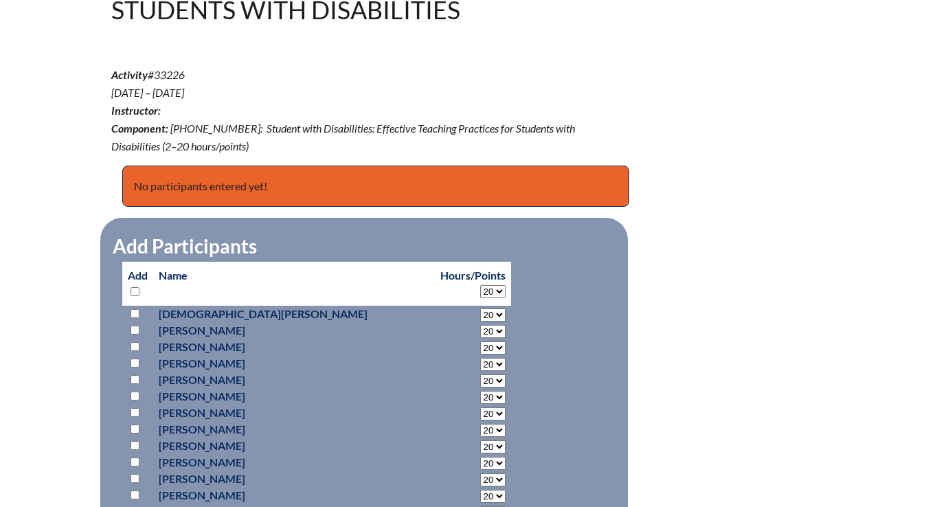
select select "20"
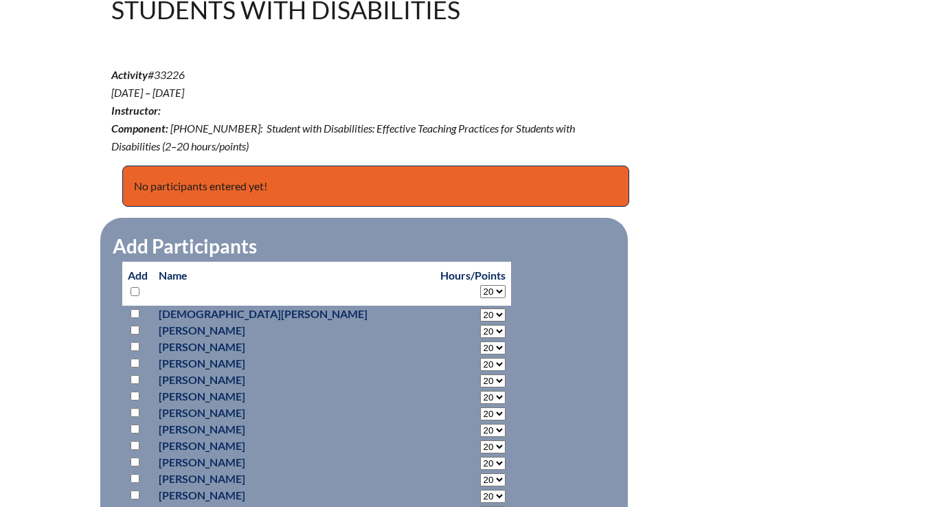
select select "20"
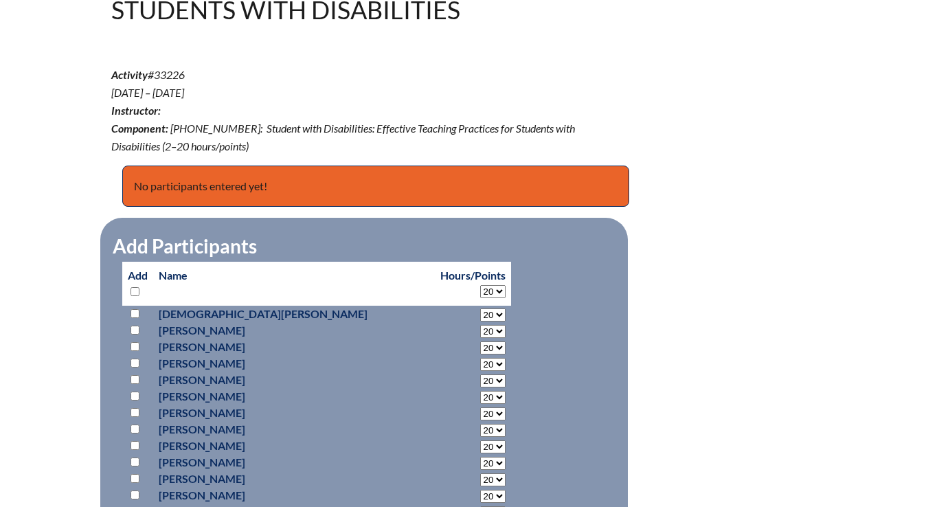
select select "20"
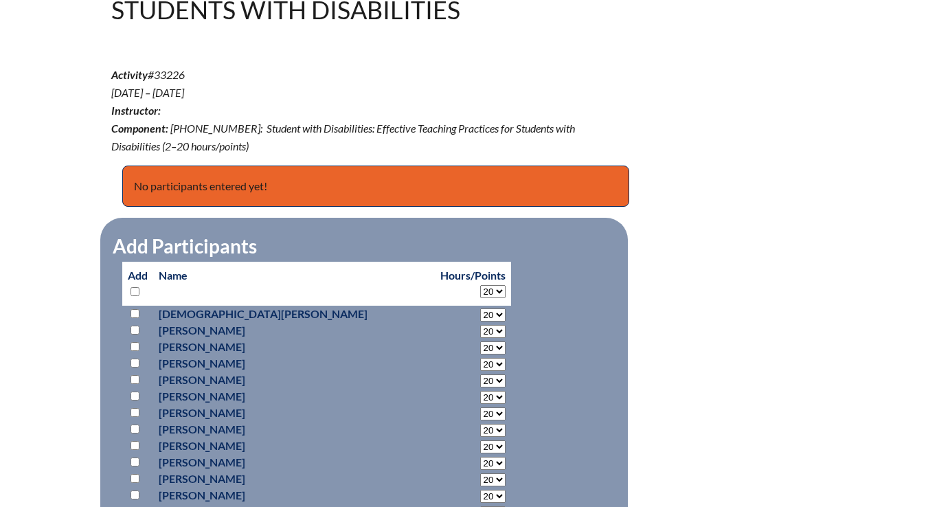
select select "20"
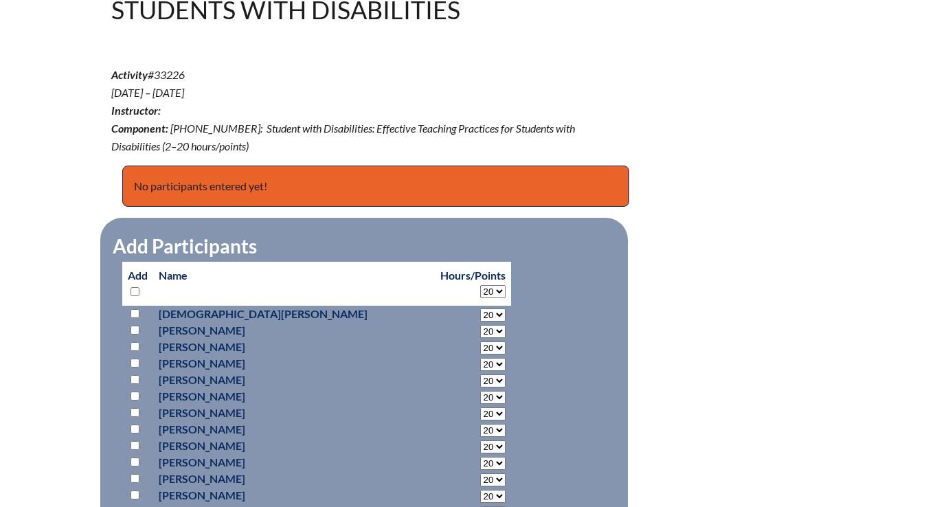
select select "20"
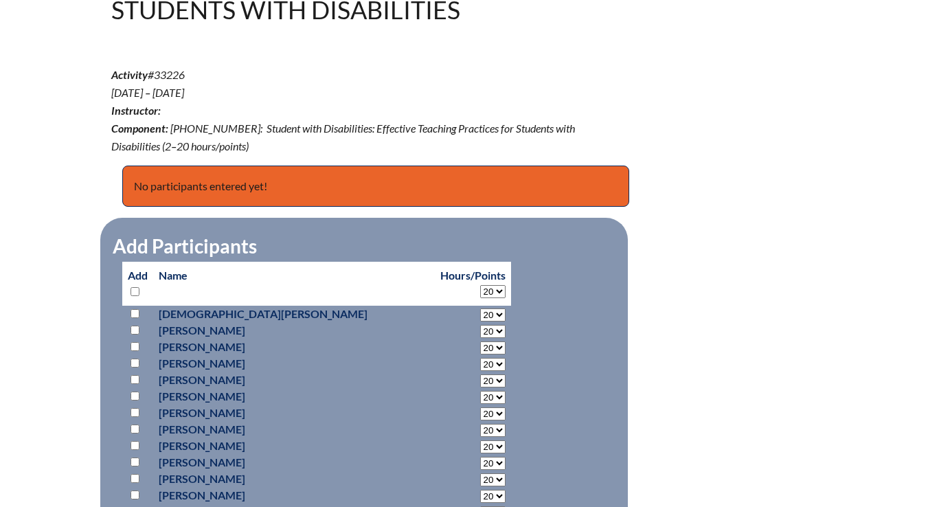
select select "20"
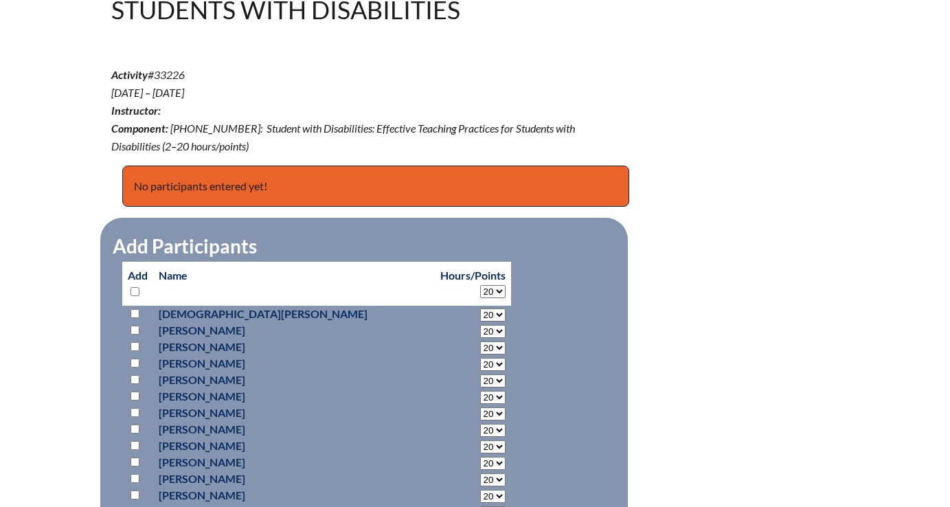
select select "20"
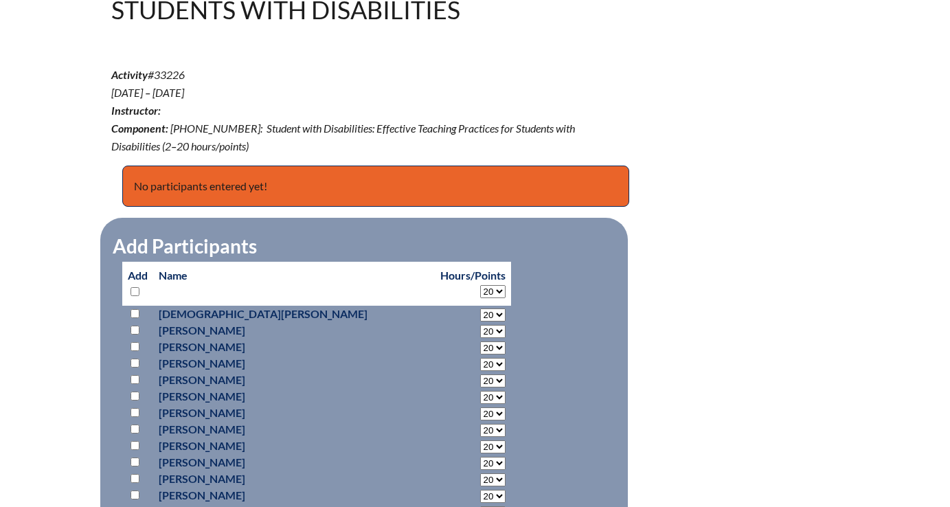
select select "20"
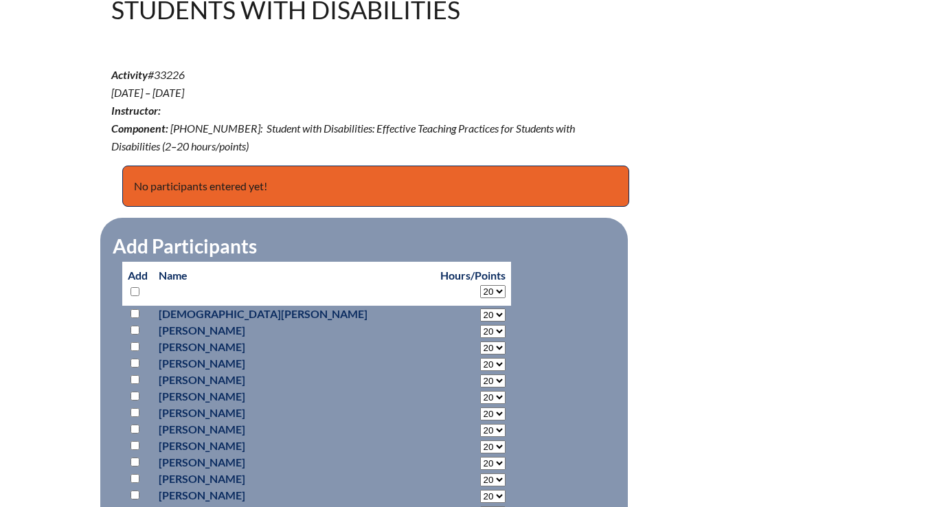
select select "20"
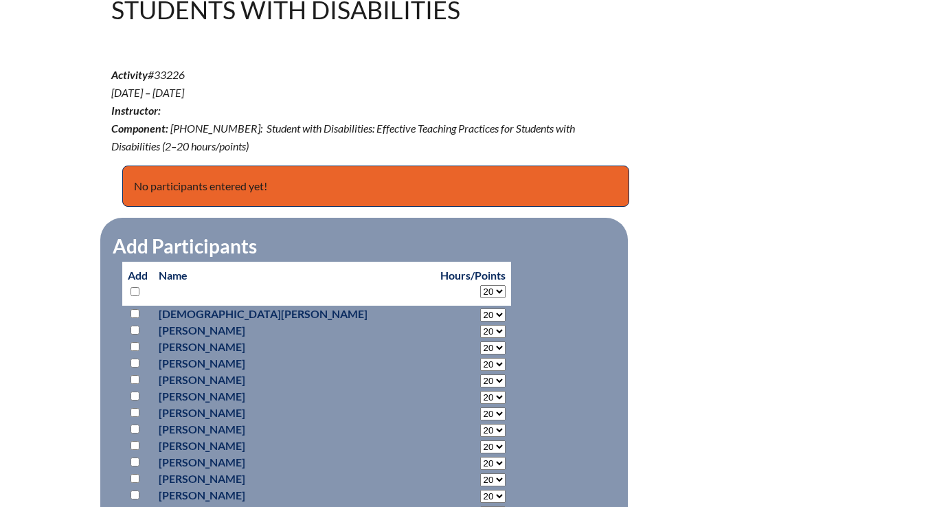
select select "20"
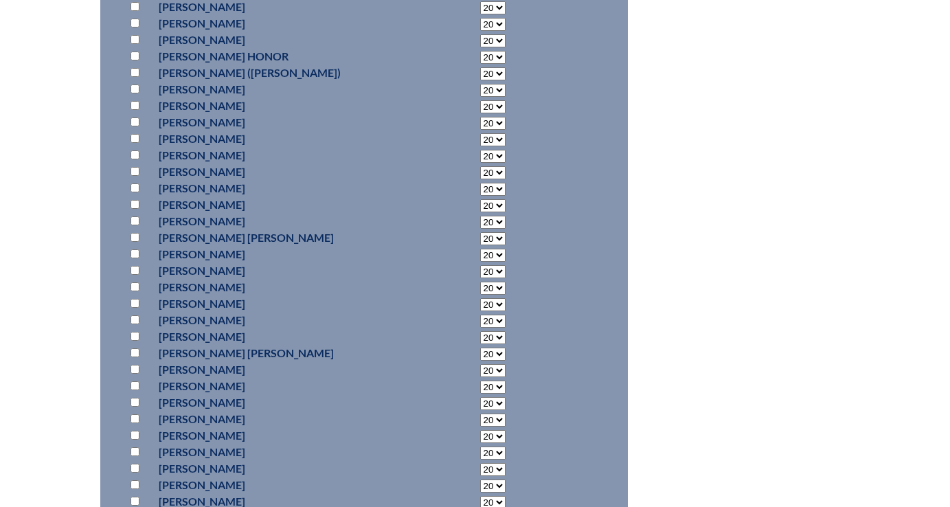
scroll to position [2309, 0]
click at [137, 318] on input "checkbox" at bounding box center [135, 319] width 9 height 9
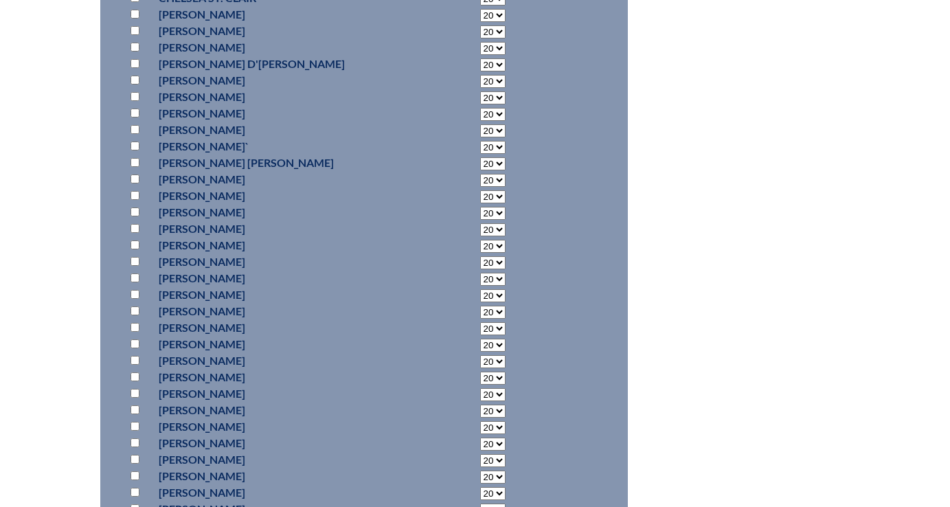
scroll to position [3954, 0]
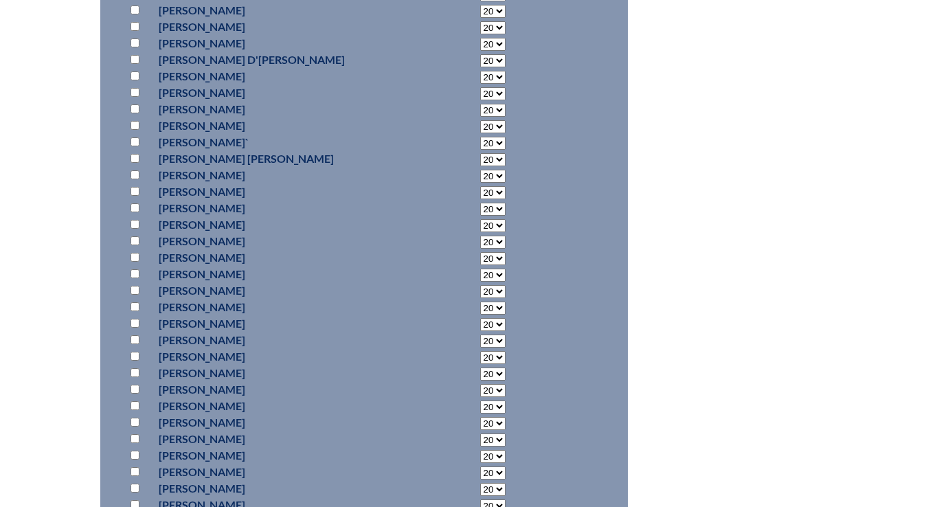
click at [135, 276] on input "checkbox" at bounding box center [135, 273] width 9 height 9
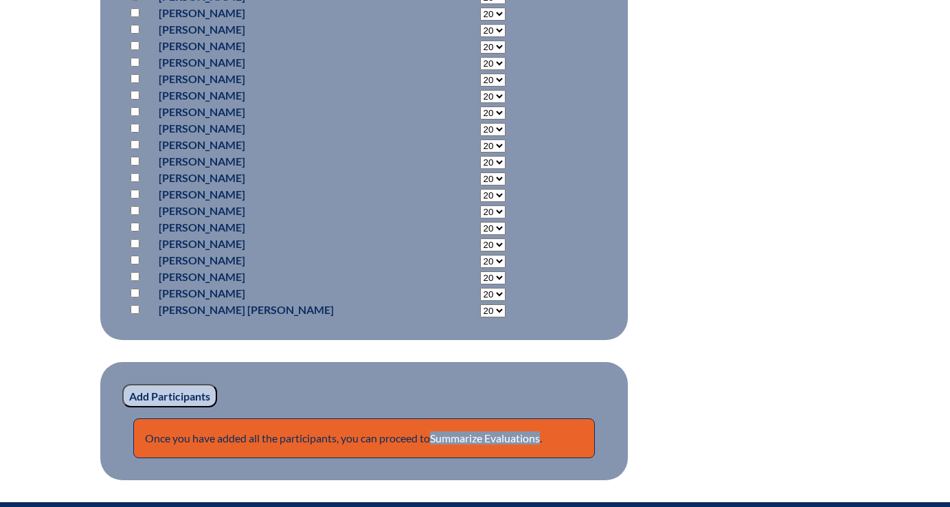
scroll to position [4299, 0]
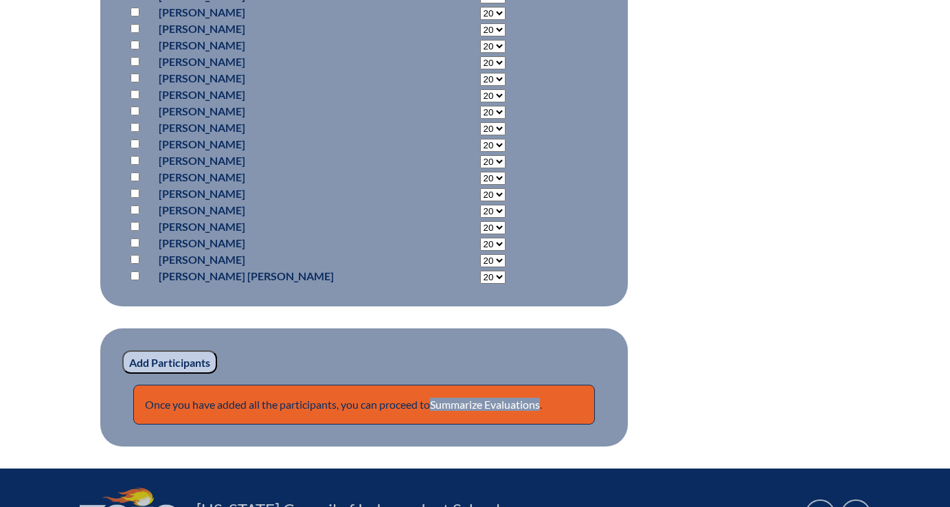
click at [180, 358] on input "Add Participants" at bounding box center [169, 361] width 95 height 23
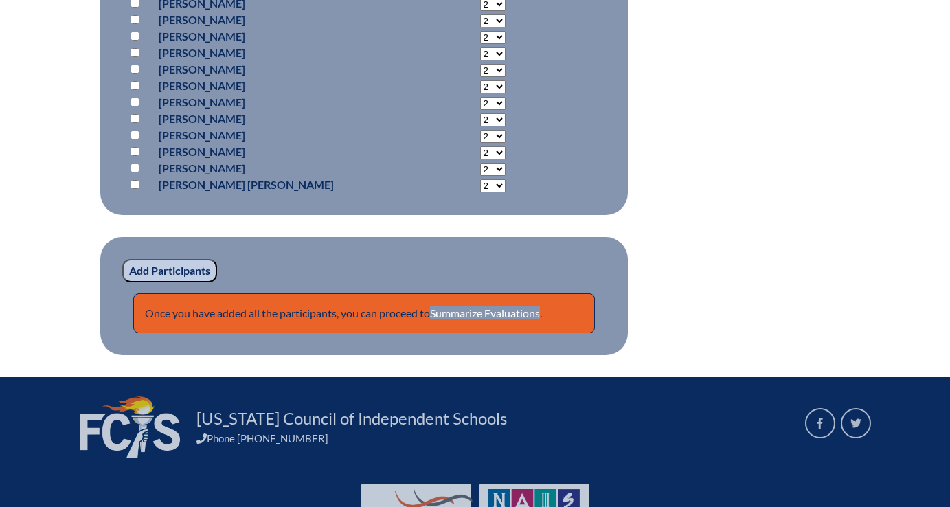
scroll to position [4525, 0]
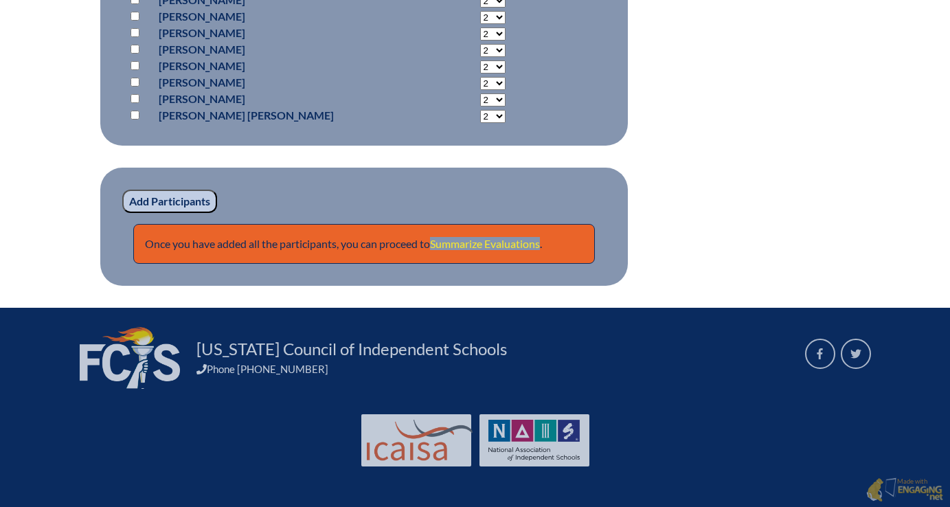
click at [463, 249] on link "Summarize Evaluations" at bounding box center [485, 243] width 110 height 13
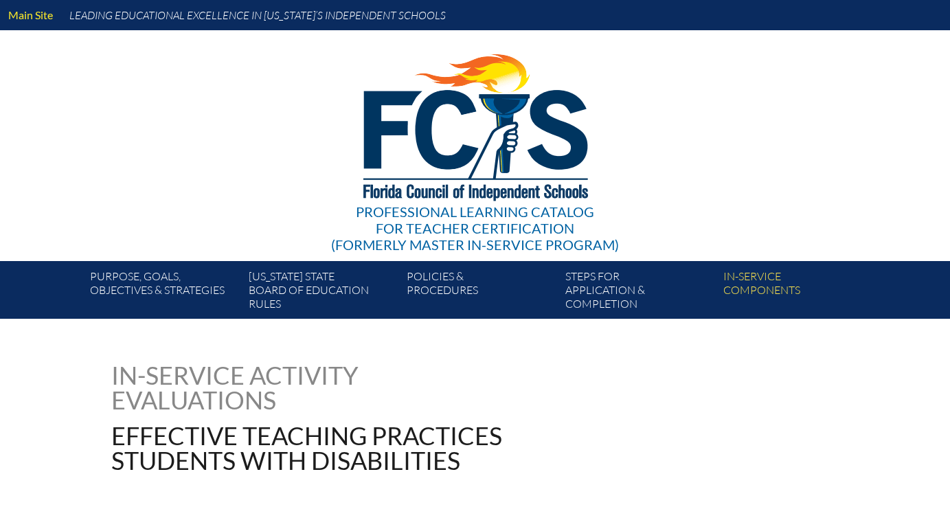
type input "0"
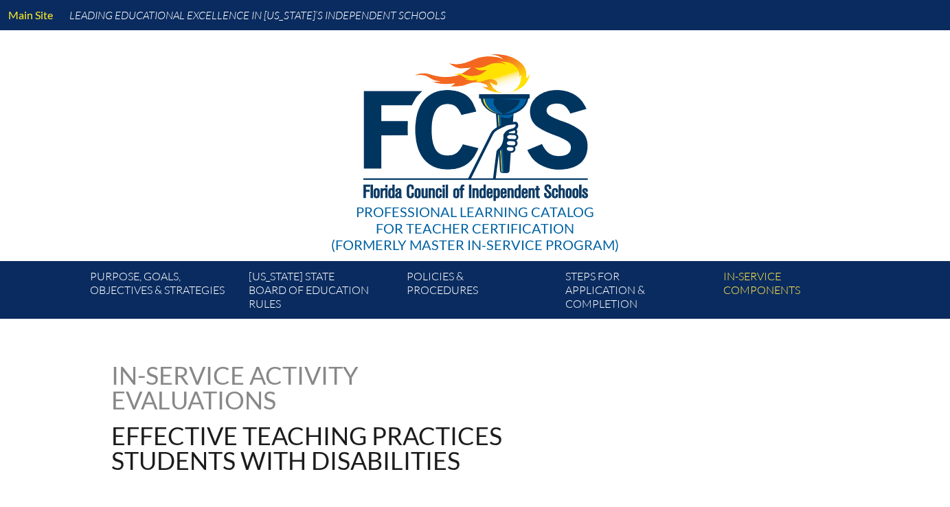
type input "0"
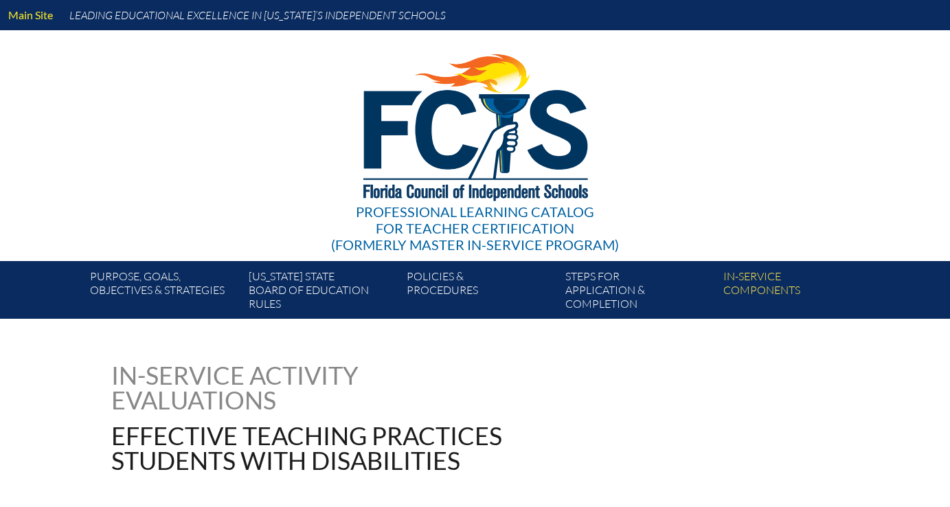
type input "0"
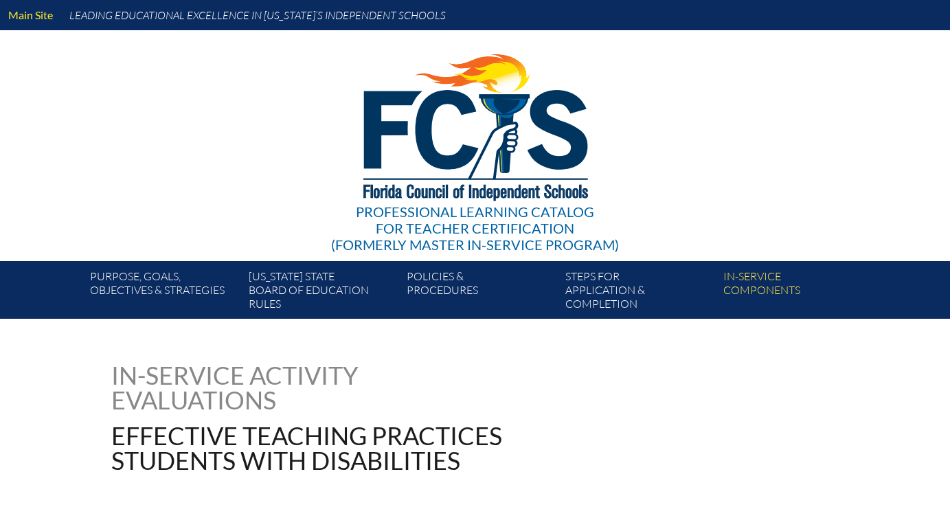
type input "0"
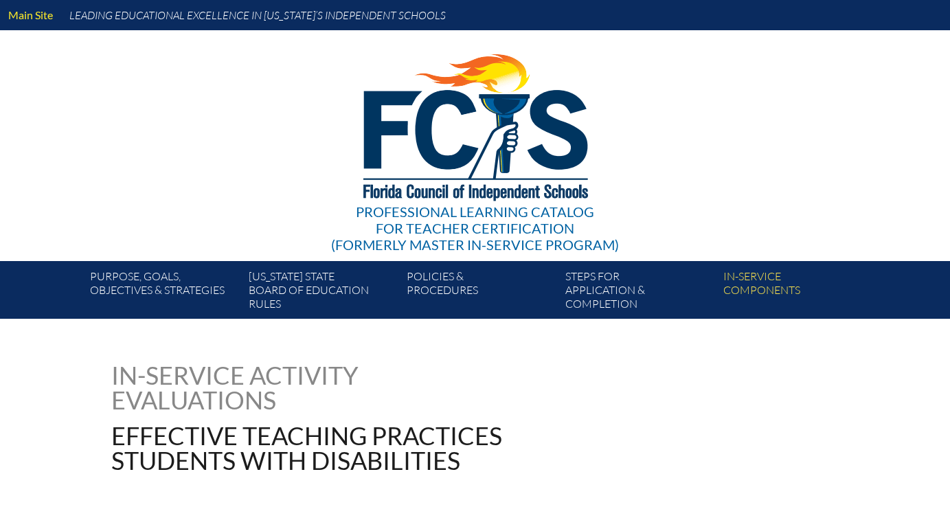
type input "0"
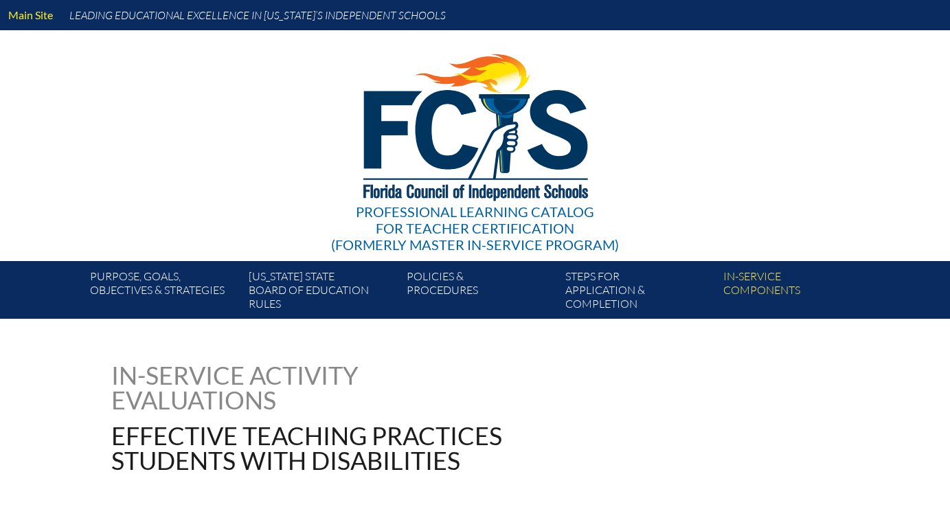
type input "0"
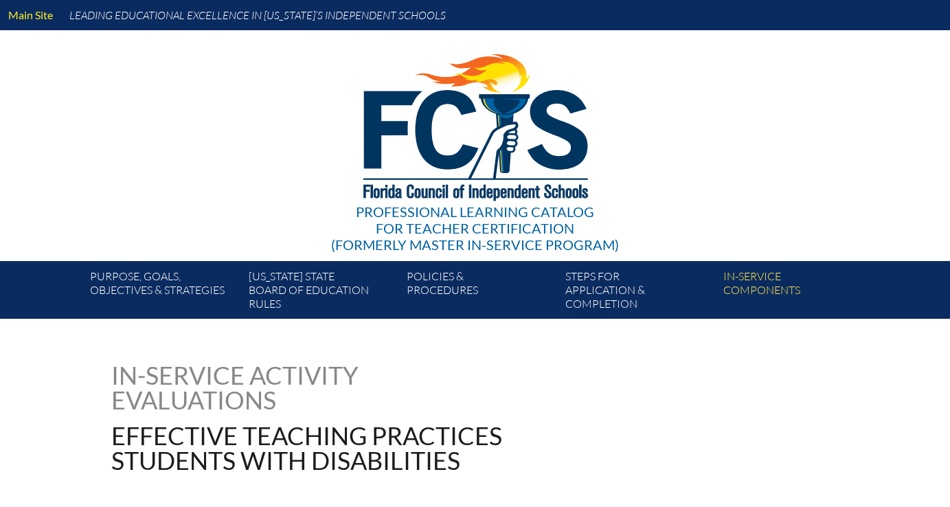
type input "0"
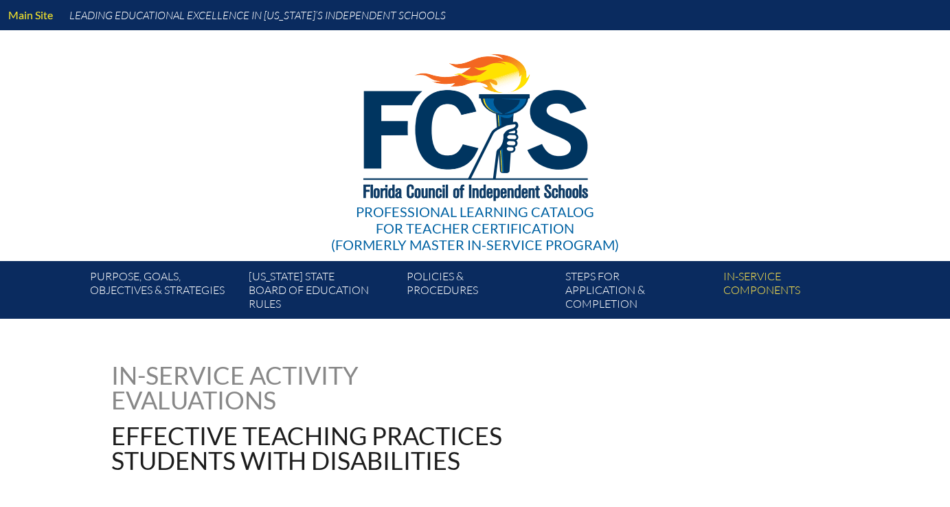
type input "0"
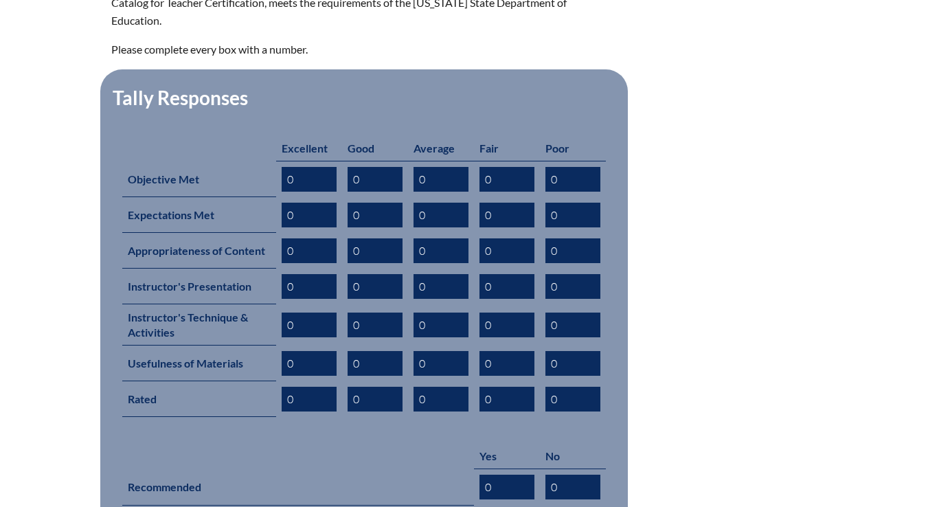
scroll to position [586, 0]
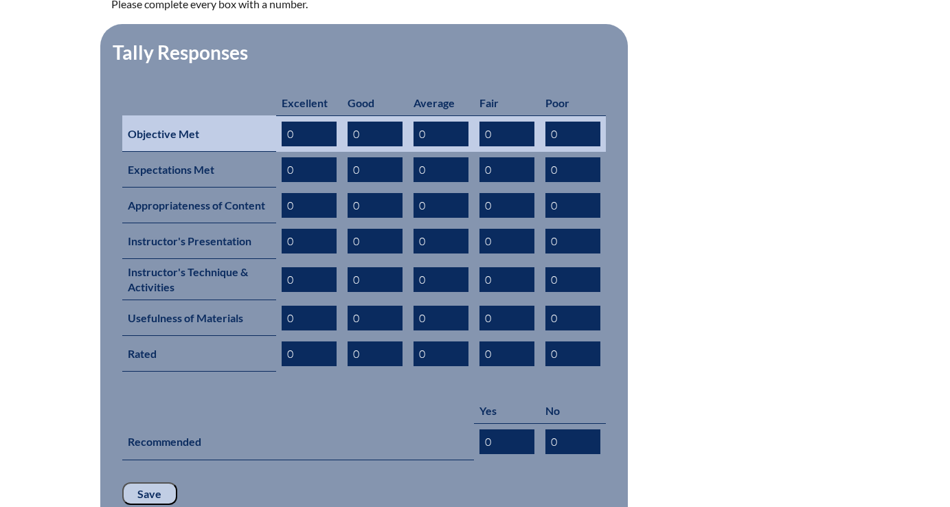
drag, startPoint x: 300, startPoint y: 122, endPoint x: 277, endPoint y: 122, distance: 22.7
click at [277, 122] on td "0" at bounding box center [309, 133] width 66 height 36
drag, startPoint x: 299, startPoint y: 120, endPoint x: 282, endPoint y: 120, distance: 17.2
click at [282, 122] on input "0" at bounding box center [309, 134] width 55 height 25
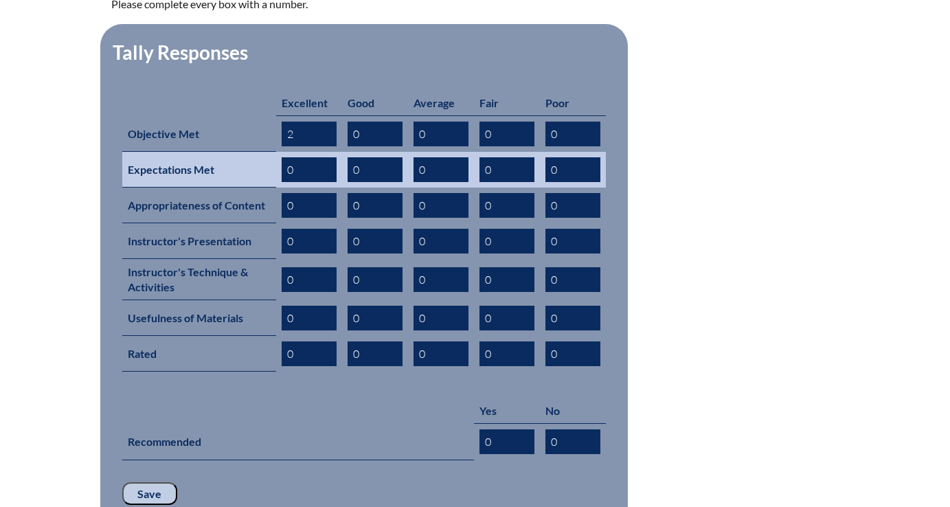
type input "2"
drag, startPoint x: 302, startPoint y: 156, endPoint x: 276, endPoint y: 156, distance: 26.1
click at [276, 156] on td "0" at bounding box center [309, 170] width 66 height 36
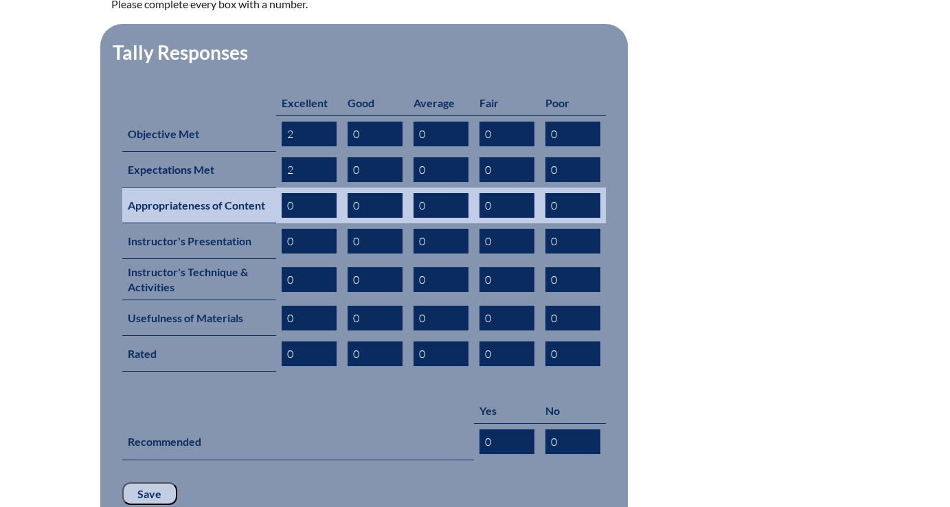
type input "2"
drag, startPoint x: 293, startPoint y: 184, endPoint x: 279, endPoint y: 184, distance: 14.4
click at [280, 188] on td "0" at bounding box center [309, 206] width 66 height 36
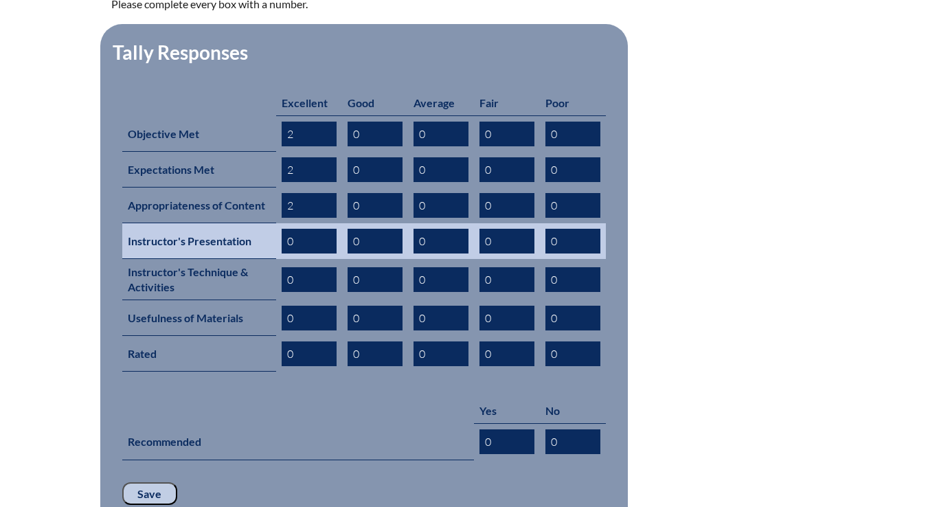
type input "2"
drag, startPoint x: 295, startPoint y: 222, endPoint x: 274, endPoint y: 222, distance: 21.3
click at [274, 223] on tr "Instructor's Presentation 0 0 0 0 0" at bounding box center [364, 241] width 484 height 36
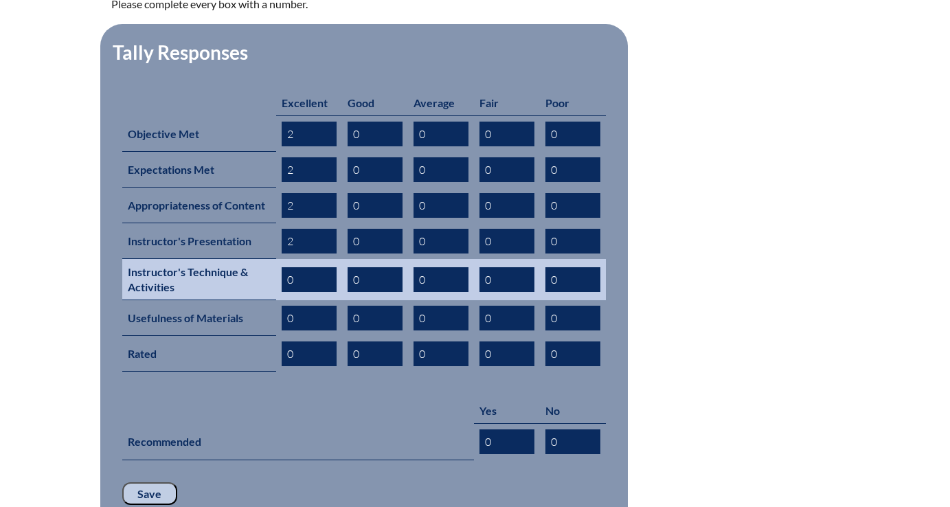
type input "2"
drag, startPoint x: 293, startPoint y: 261, endPoint x: 280, endPoint y: 261, distance: 13.1
click at [280, 261] on td "0" at bounding box center [309, 279] width 66 height 41
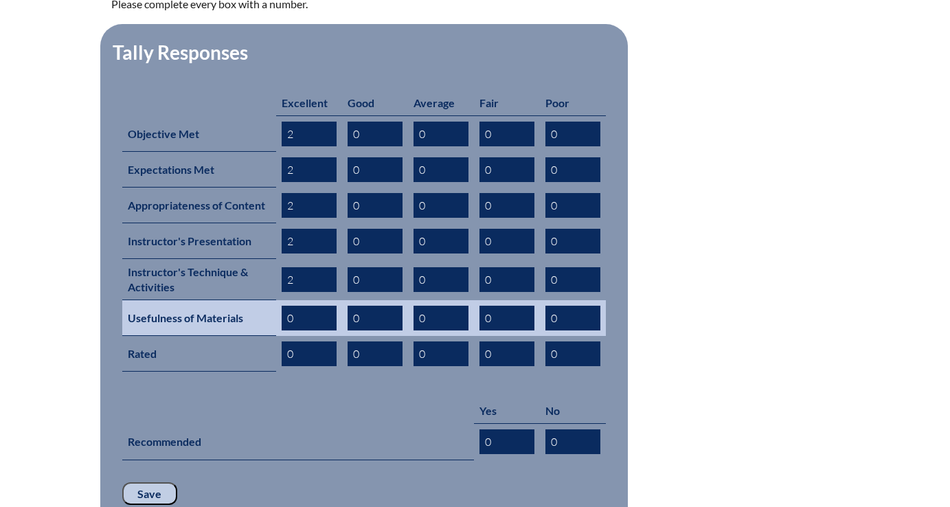
type input "2"
drag, startPoint x: 298, startPoint y: 299, endPoint x: 271, endPoint y: 299, distance: 27.5
click at [271, 300] on tr "Usefulness of Materials 0 0 0 0 0" at bounding box center [364, 318] width 484 height 36
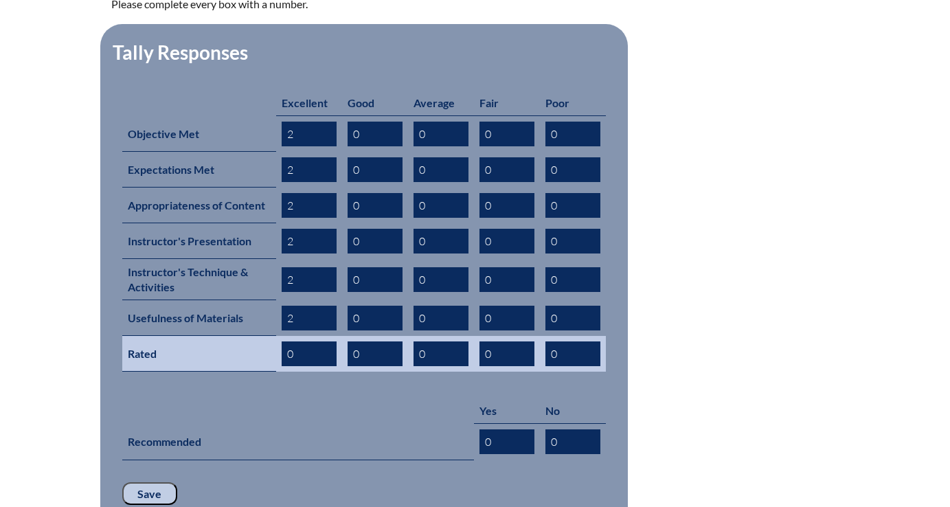
type input "2"
drag, startPoint x: 294, startPoint y: 335, endPoint x: 278, endPoint y: 335, distance: 15.8
click at [278, 336] on td "0" at bounding box center [309, 354] width 66 height 36
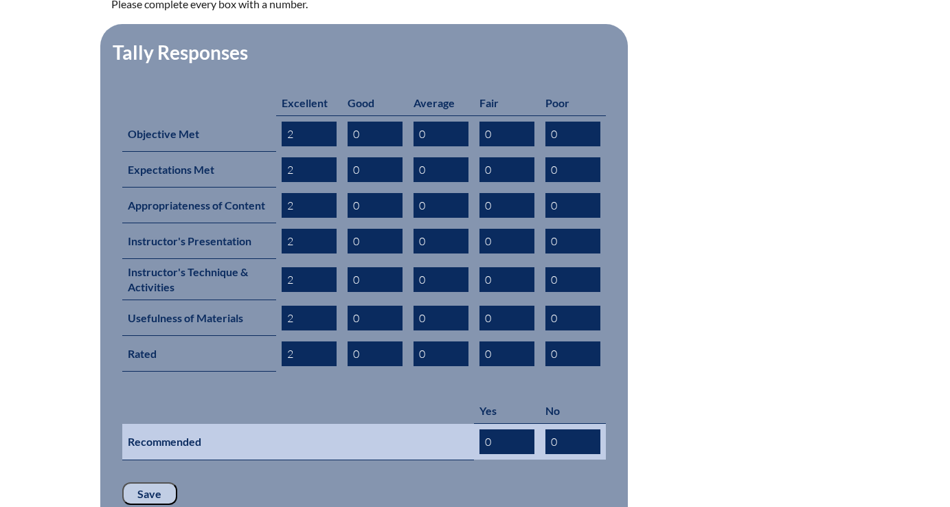
type input "2"
drag, startPoint x: 500, startPoint y: 426, endPoint x: 460, endPoint y: 426, distance: 40.5
click at [460, 426] on tr "Recommended 0 0" at bounding box center [364, 442] width 484 height 36
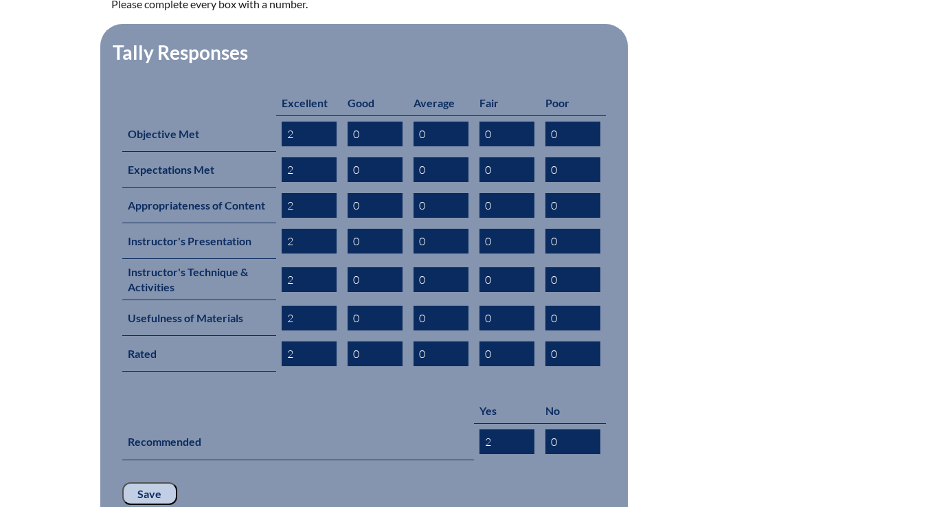
type input "2"
click at [149, 482] on input "Save" at bounding box center [149, 493] width 55 height 23
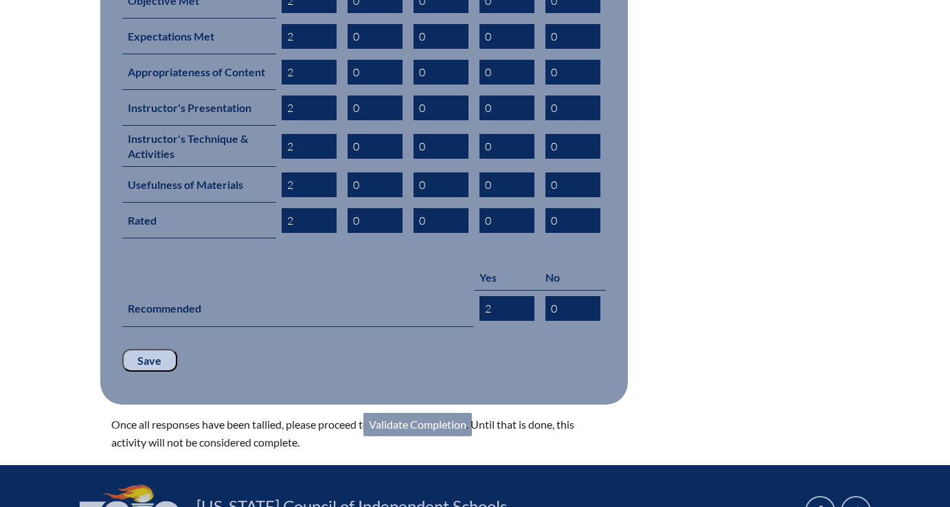
scroll to position [796, 0]
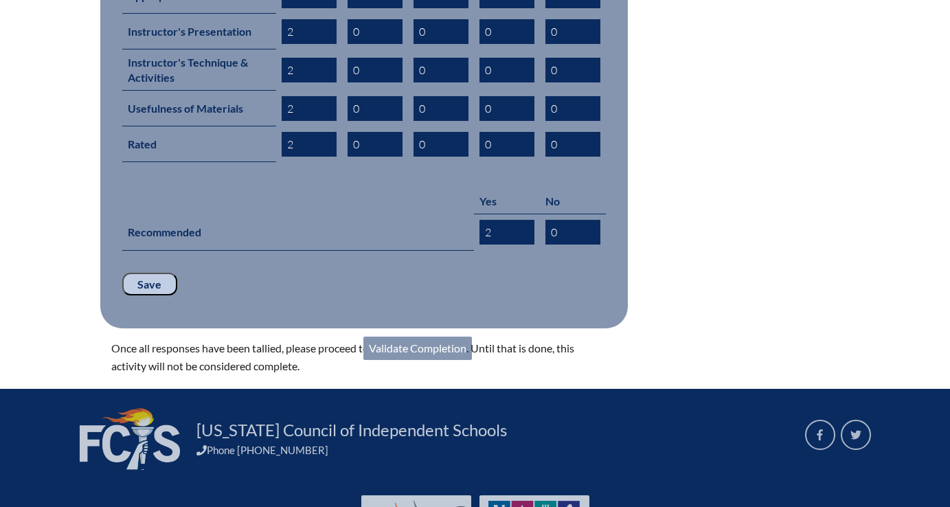
click at [403, 337] on link "Validate Completion" at bounding box center [418, 348] width 109 height 23
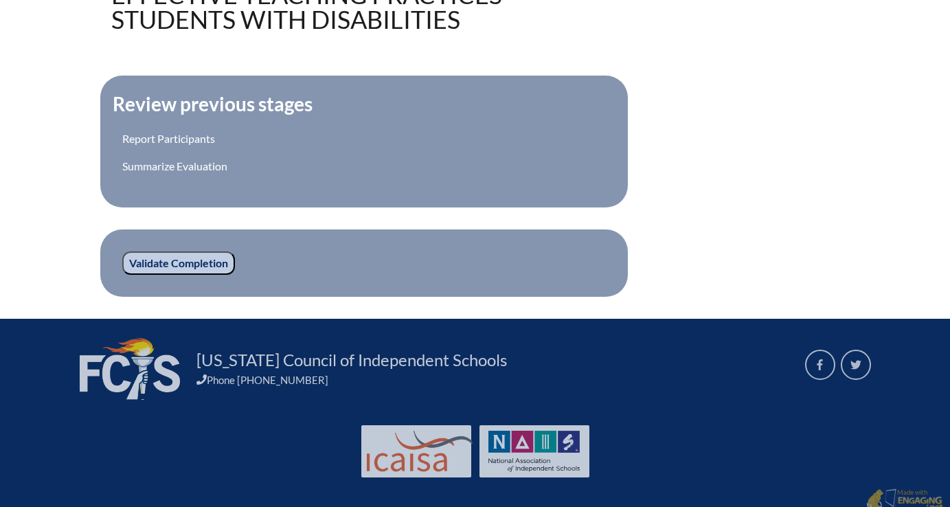
scroll to position [476, 0]
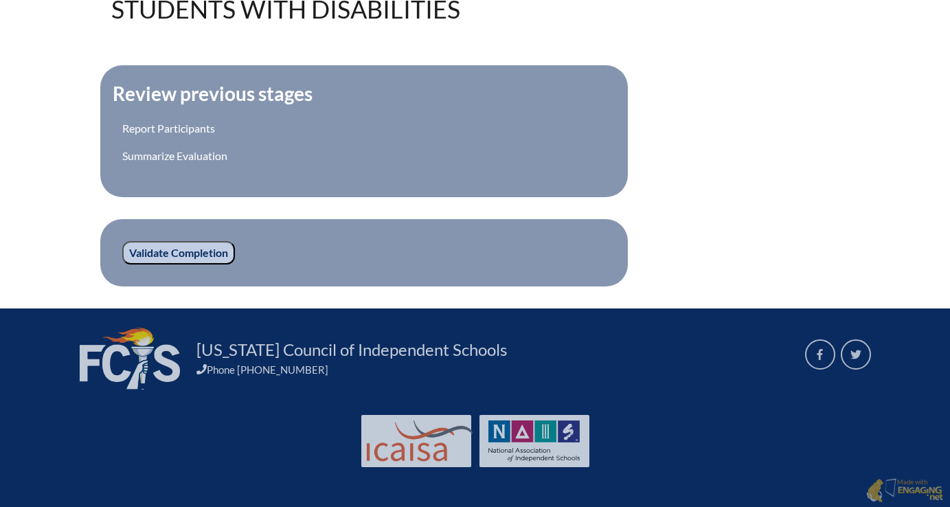
click at [191, 254] on input "Validate Completion" at bounding box center [178, 252] width 113 height 23
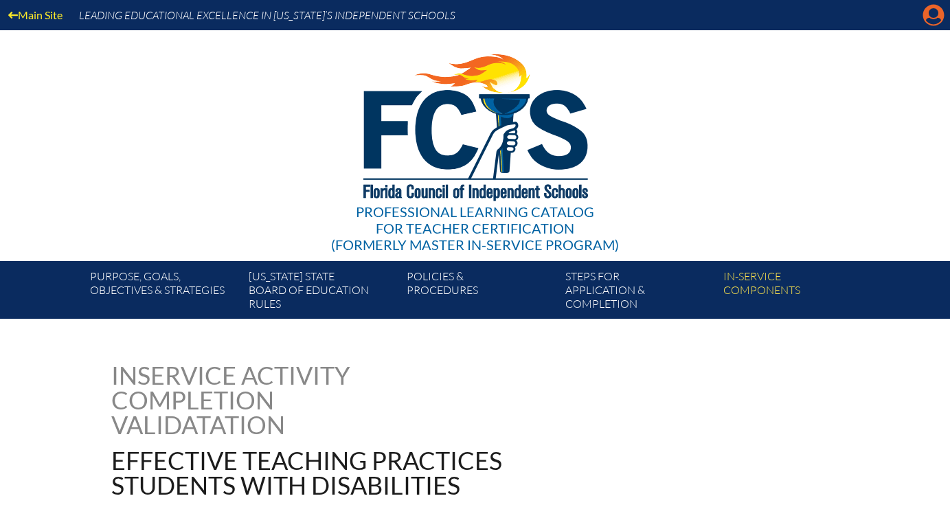
click at [933, 9] on icon "Manage account" at bounding box center [934, 15] width 22 height 22
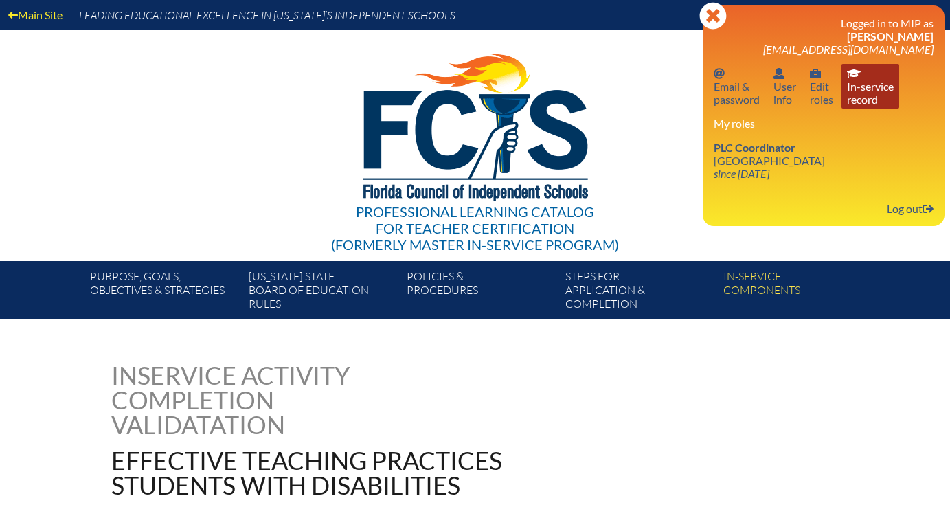
click at [862, 89] on link "In-service record In-service record" at bounding box center [871, 86] width 58 height 45
